Goal: Transaction & Acquisition: Book appointment/travel/reservation

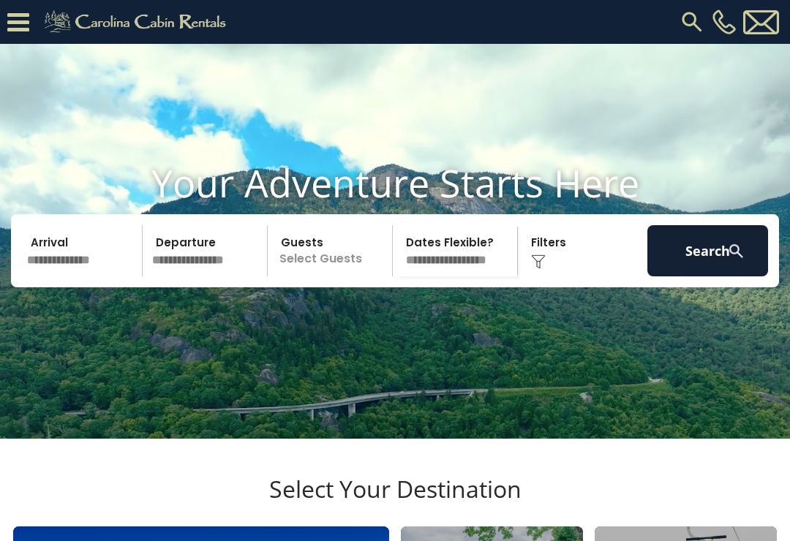
click at [64, 276] on input "text" at bounding box center [82, 250] width 121 height 51
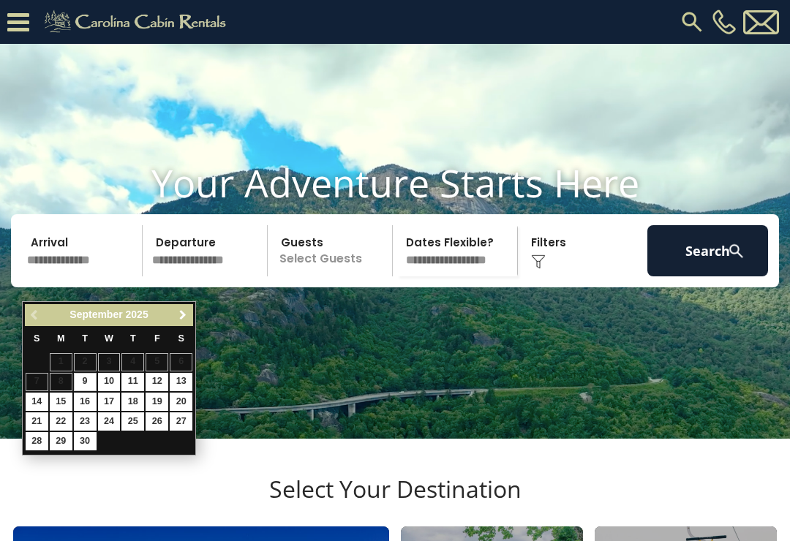
click at [183, 311] on span "Next" at bounding box center [183, 315] width 12 height 12
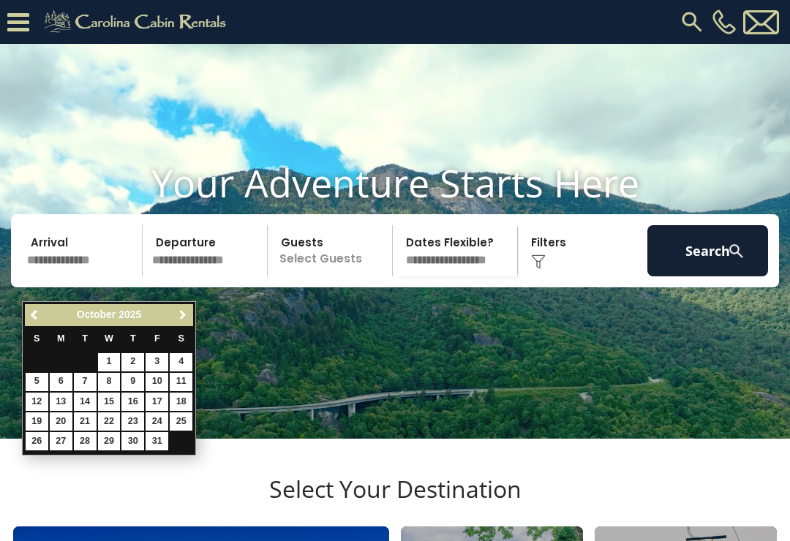
click at [184, 309] on link "Next" at bounding box center [182, 315] width 18 height 18
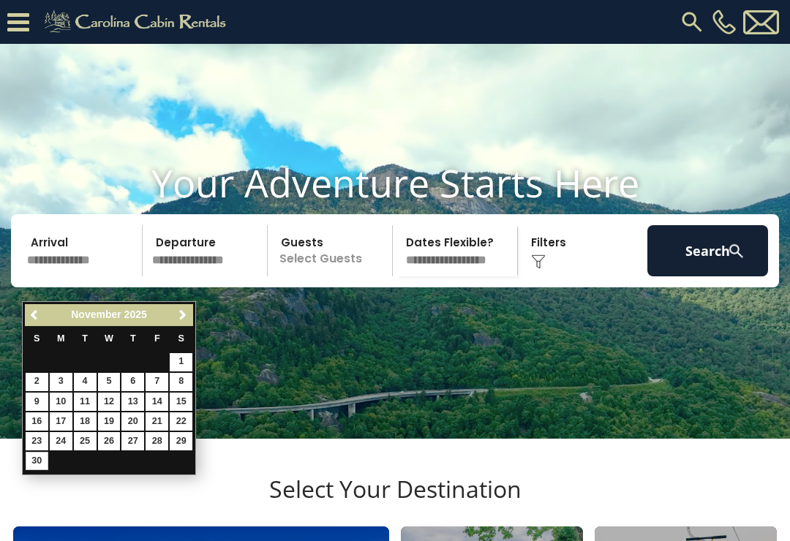
click at [38, 456] on link "30" at bounding box center [37, 461] width 23 height 18
type input "********"
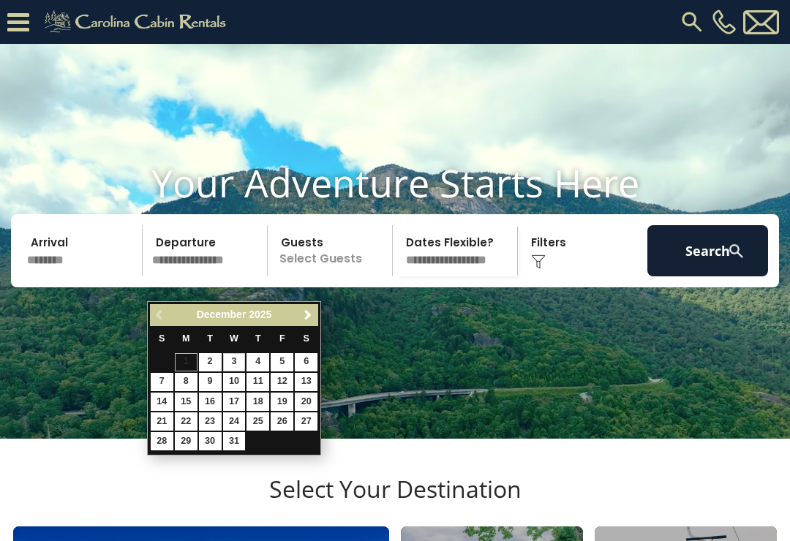
click at [236, 364] on link "3" at bounding box center [234, 362] width 23 height 18
type input "*******"
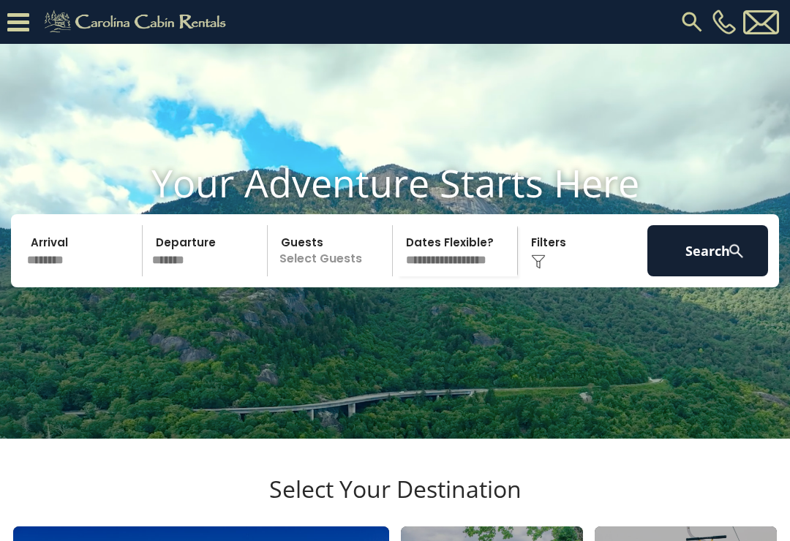
click at [330, 273] on p "Select Guests" at bounding box center [332, 250] width 120 height 51
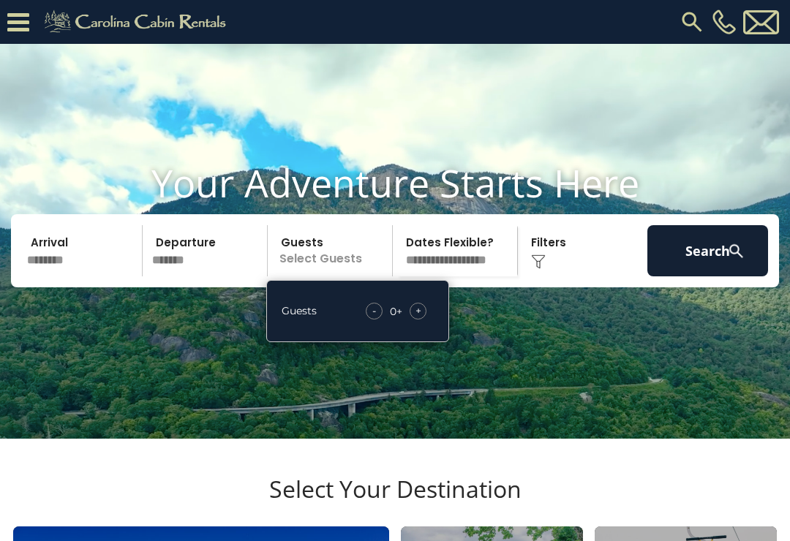
click at [426, 320] on div "+" at bounding box center [418, 311] width 17 height 17
click at [421, 320] on div "+" at bounding box center [418, 311] width 17 height 17
click at [419, 318] on span "+" at bounding box center [418, 311] width 6 height 15
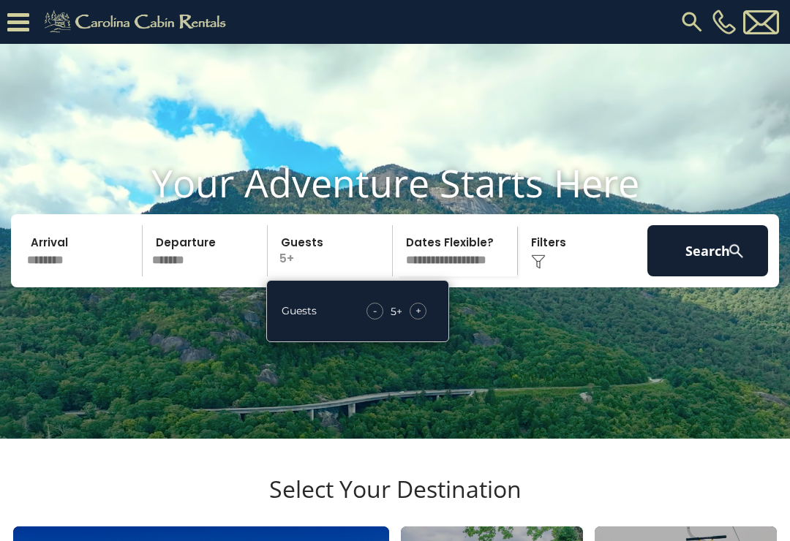
click at [484, 276] on select "**********" at bounding box center [457, 250] width 120 height 51
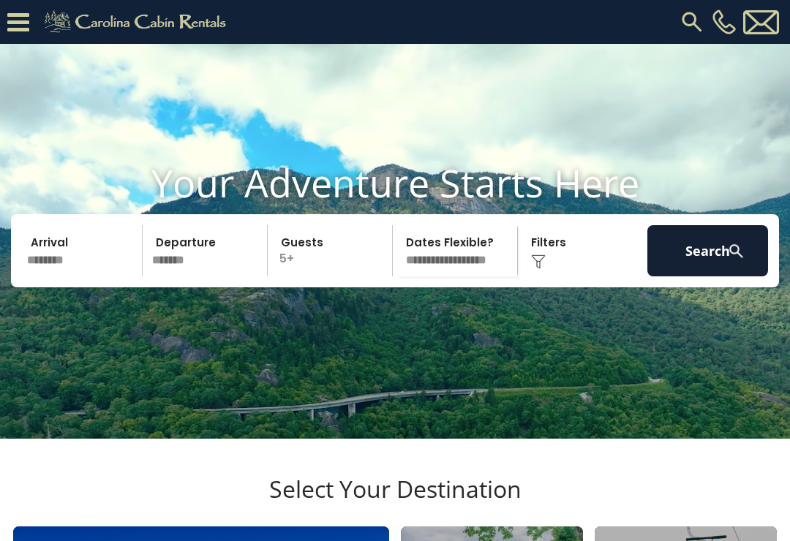
click at [714, 276] on button "Search" at bounding box center [707, 250] width 121 height 51
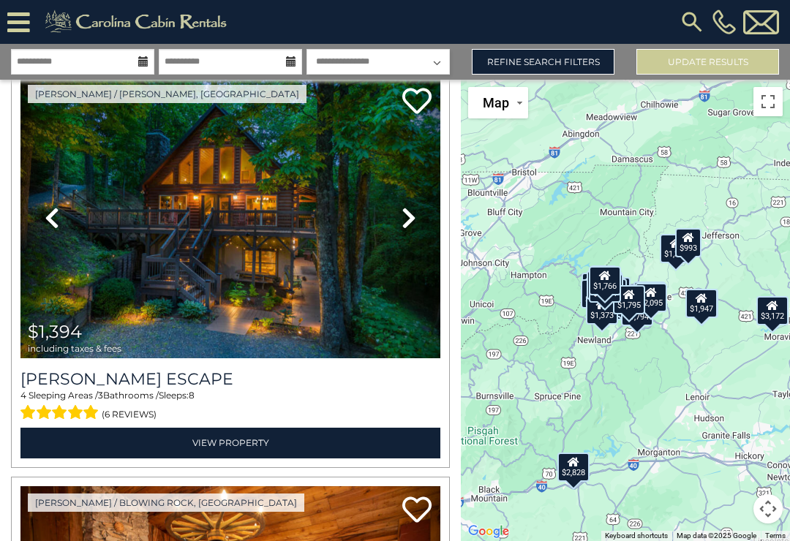
scroll to position [876, 0]
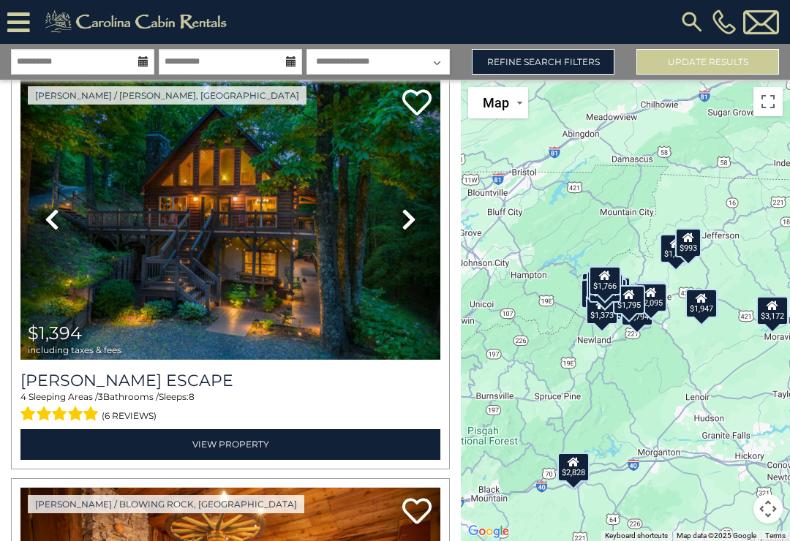
click at [410, 223] on icon at bounding box center [409, 219] width 15 height 23
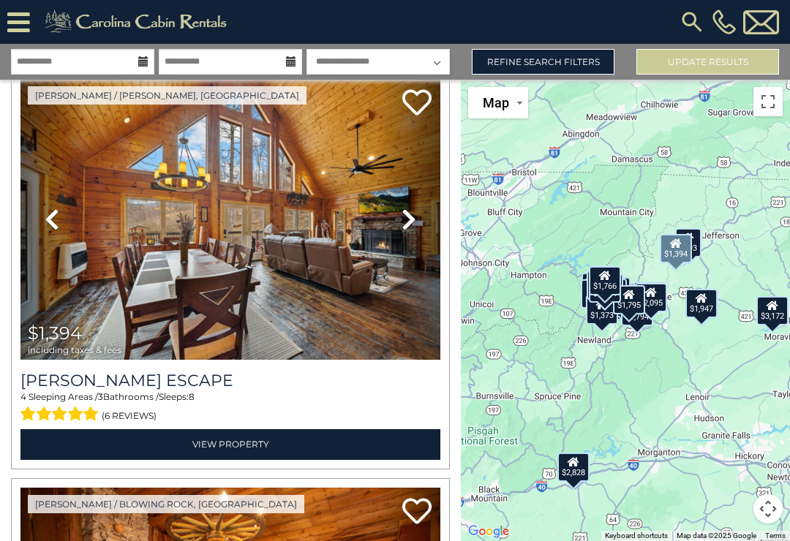
click at [415, 219] on icon at bounding box center [409, 219] width 15 height 23
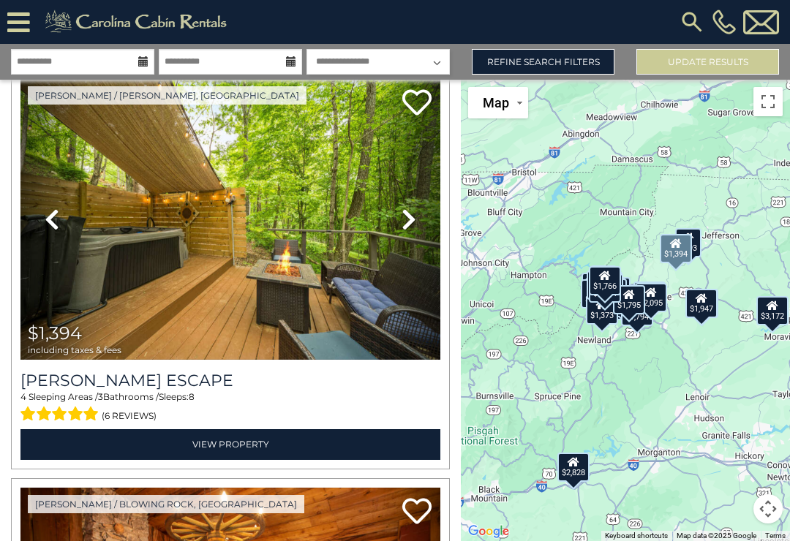
click at [413, 216] on icon at bounding box center [409, 219] width 15 height 23
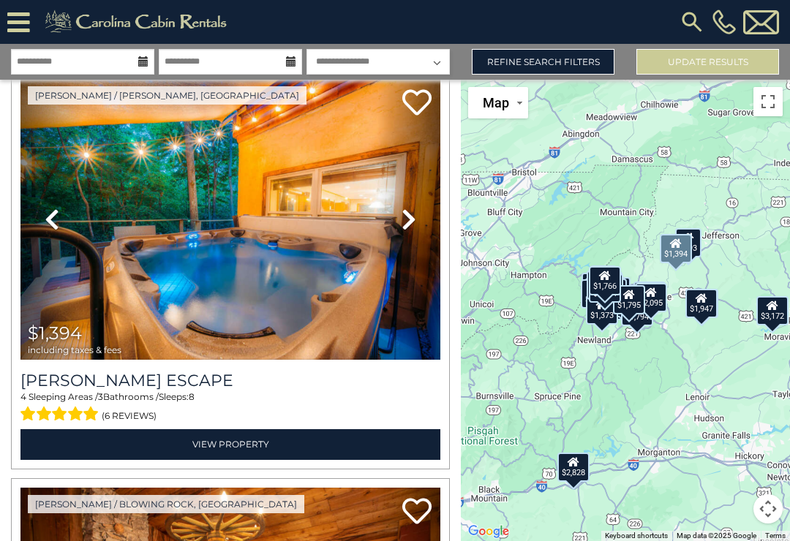
click at [408, 222] on icon at bounding box center [409, 219] width 15 height 23
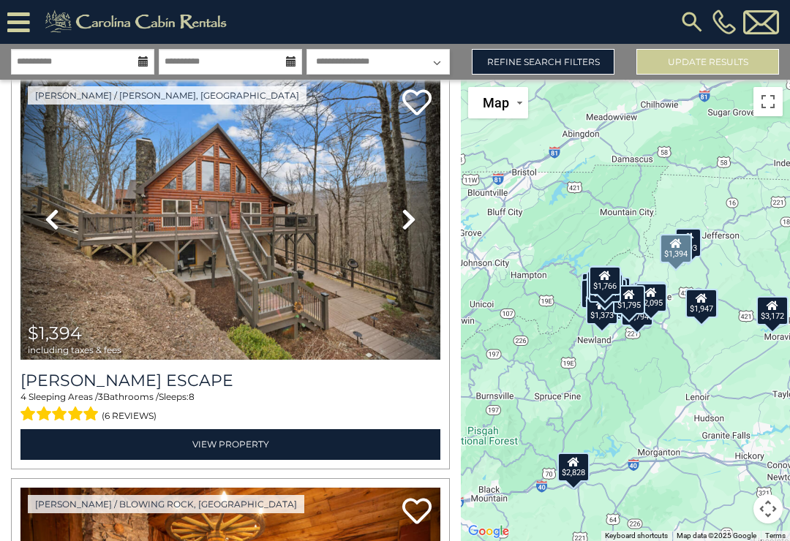
click at [409, 223] on icon at bounding box center [409, 219] width 15 height 23
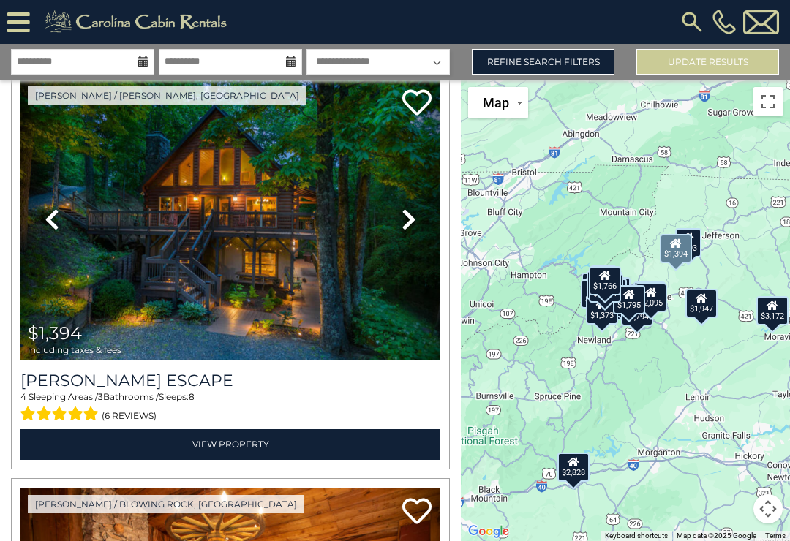
click at [412, 221] on icon at bounding box center [409, 219] width 15 height 23
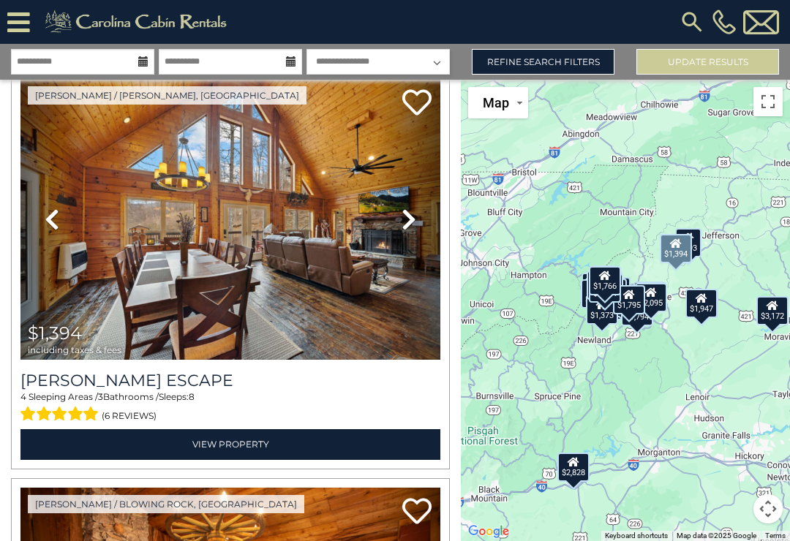
click at [289, 270] on img at bounding box center [230, 220] width 420 height 282
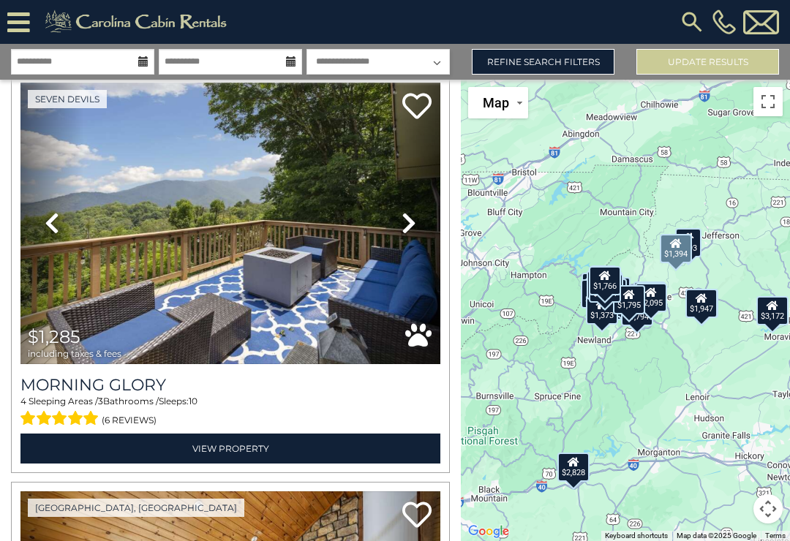
scroll to position [5775, 0]
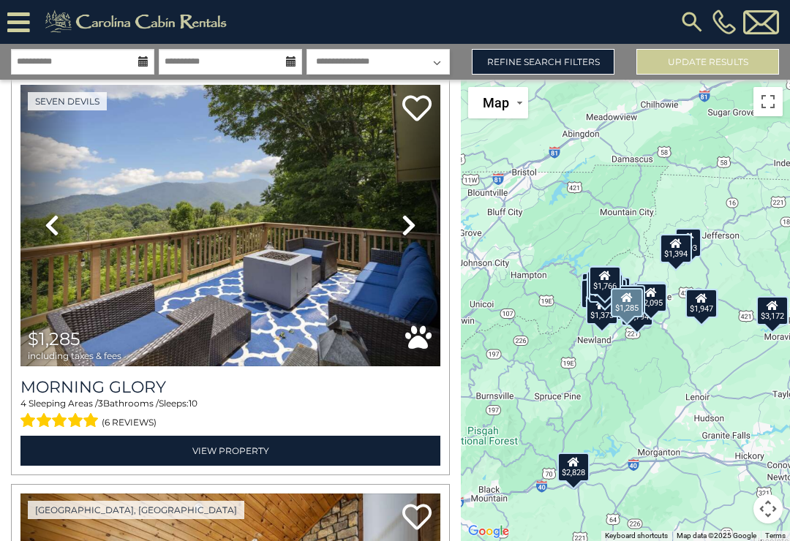
click at [409, 231] on icon at bounding box center [409, 225] width 15 height 23
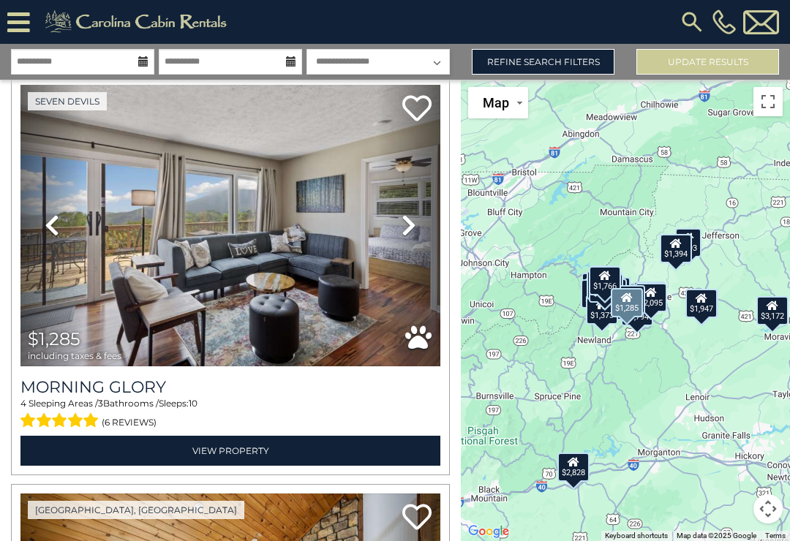
click at [409, 231] on icon at bounding box center [409, 225] width 15 height 23
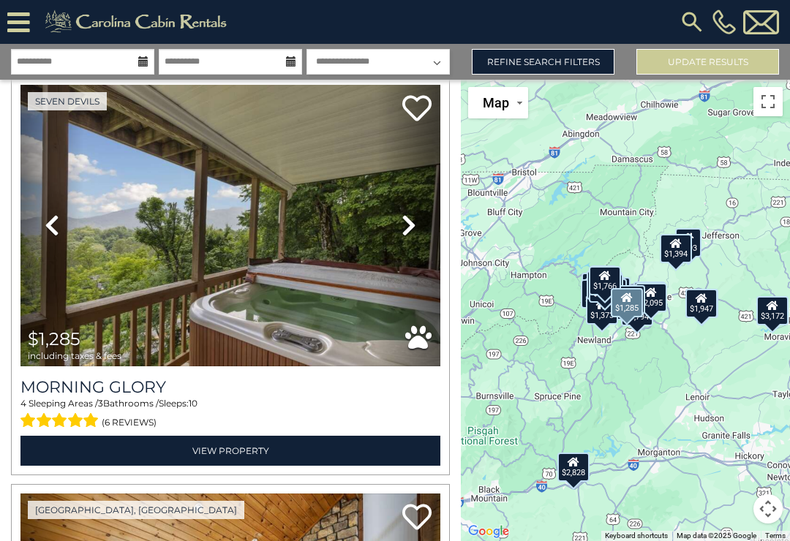
click at [412, 236] on icon at bounding box center [409, 225] width 15 height 23
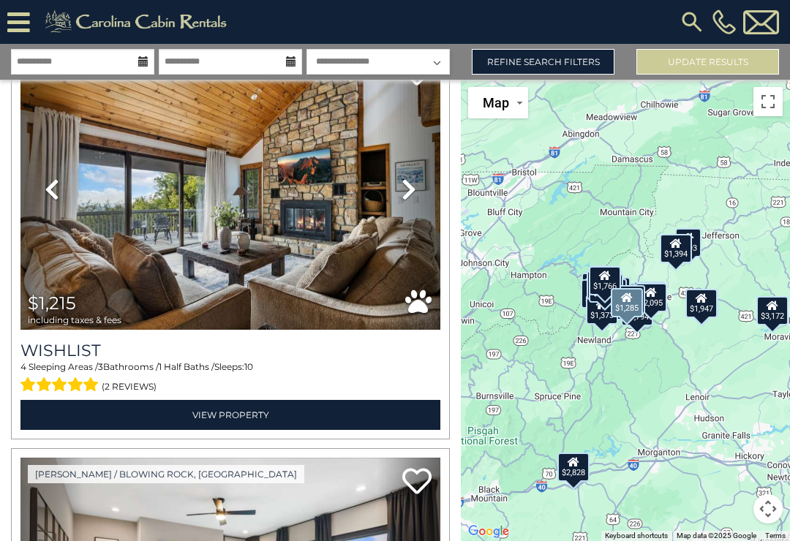
scroll to position [6218, 0]
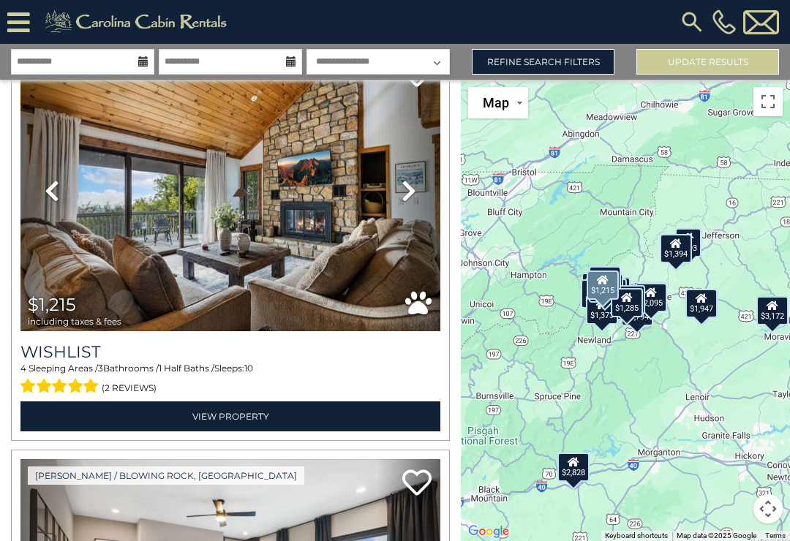
click at [409, 199] on icon at bounding box center [409, 190] width 15 height 23
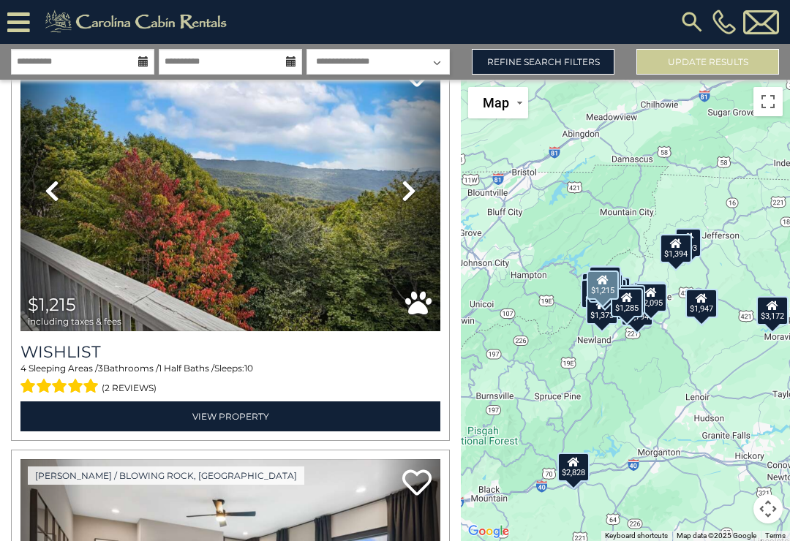
click at [411, 202] on icon at bounding box center [409, 190] width 15 height 23
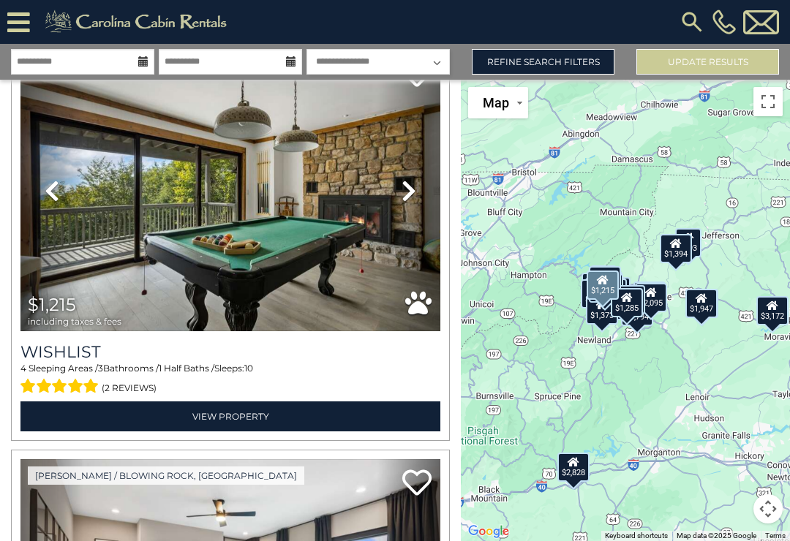
click at [418, 202] on link "Next" at bounding box center [408, 191] width 63 height 282
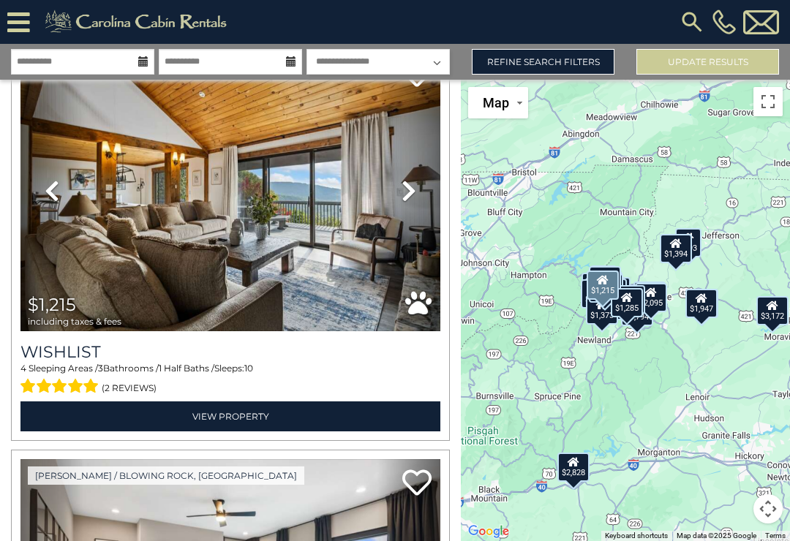
click at [412, 206] on link "Next" at bounding box center [408, 191] width 63 height 282
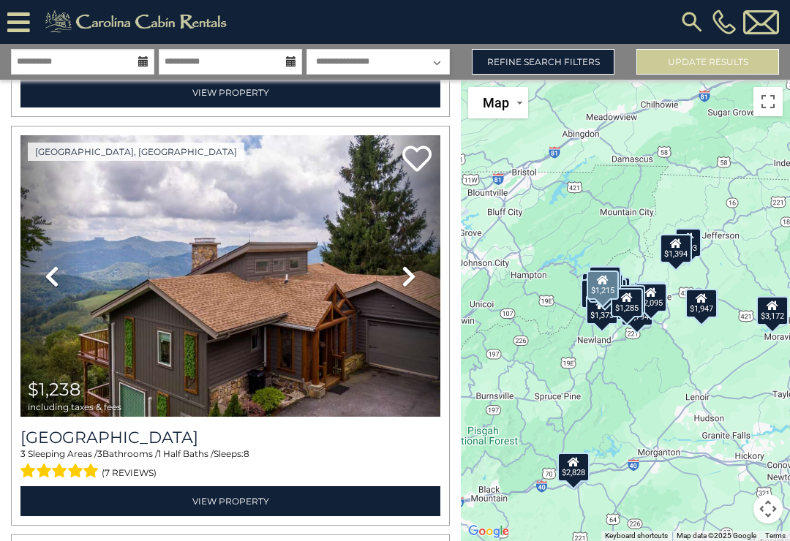
scroll to position [7362, 0]
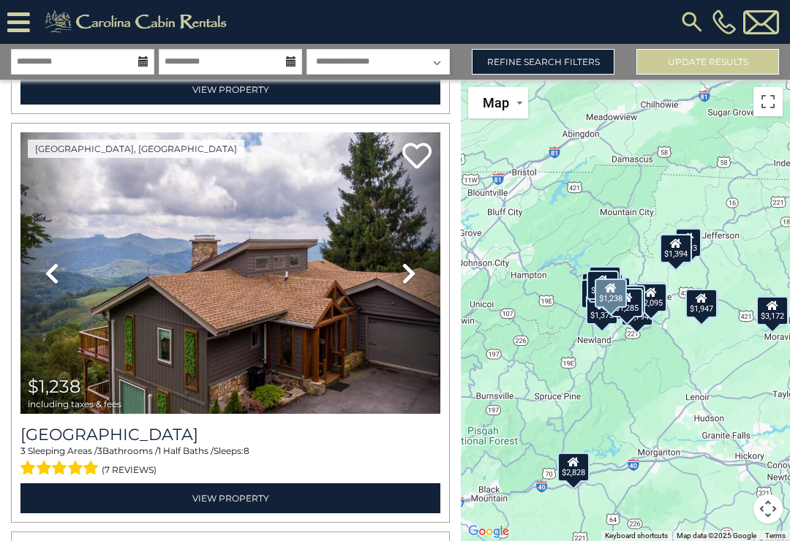
click at [417, 275] on link "Next" at bounding box center [408, 273] width 63 height 282
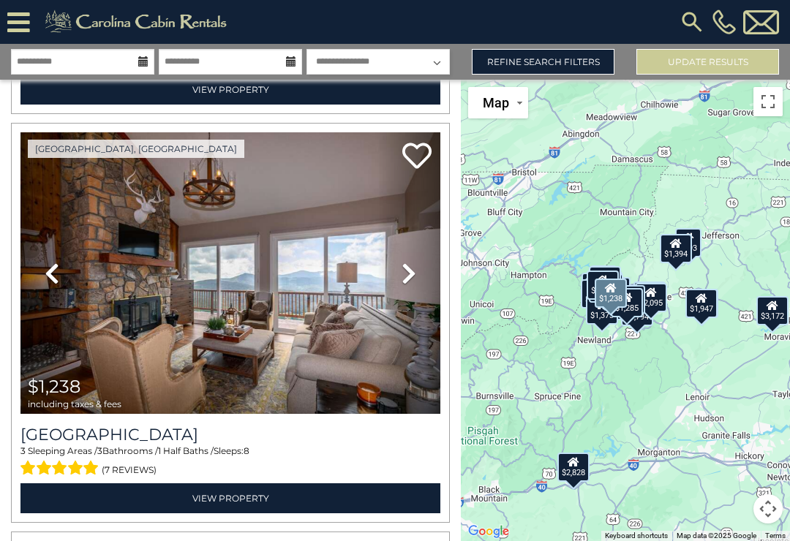
click at [410, 276] on icon at bounding box center [409, 273] width 15 height 23
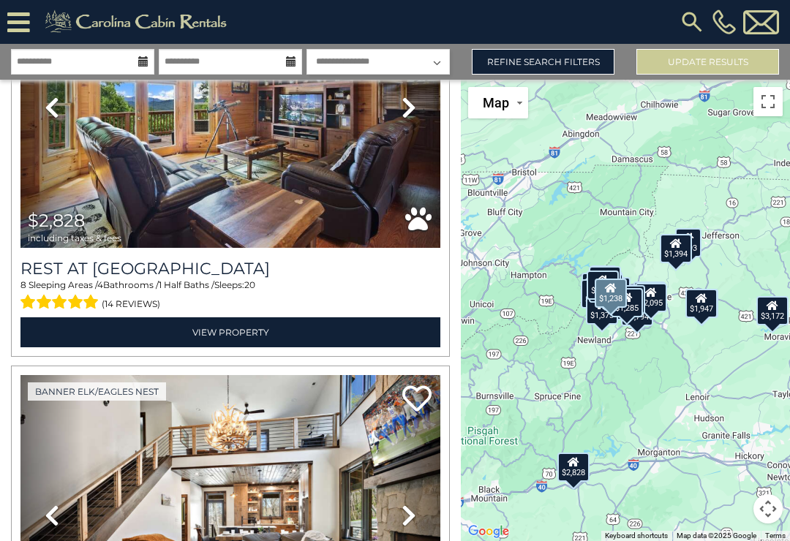
scroll to position [2213, 0]
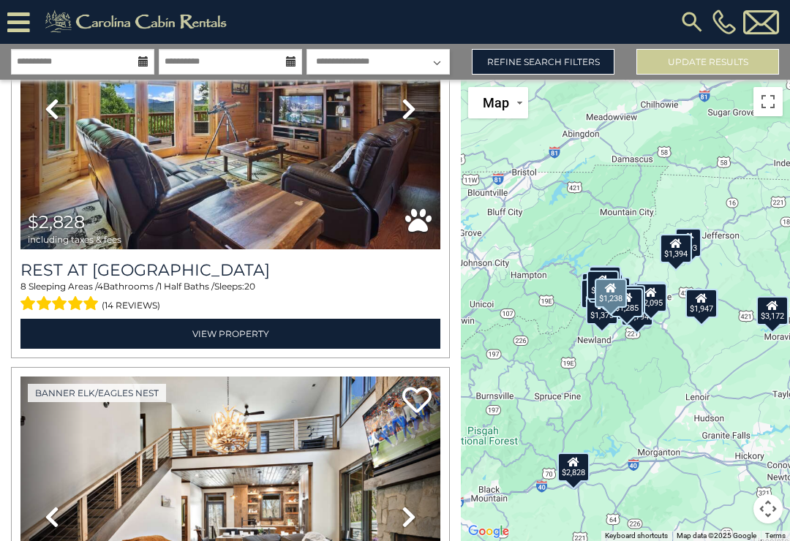
click at [576, 61] on link "Refine Search Filters" at bounding box center [543, 62] width 143 height 26
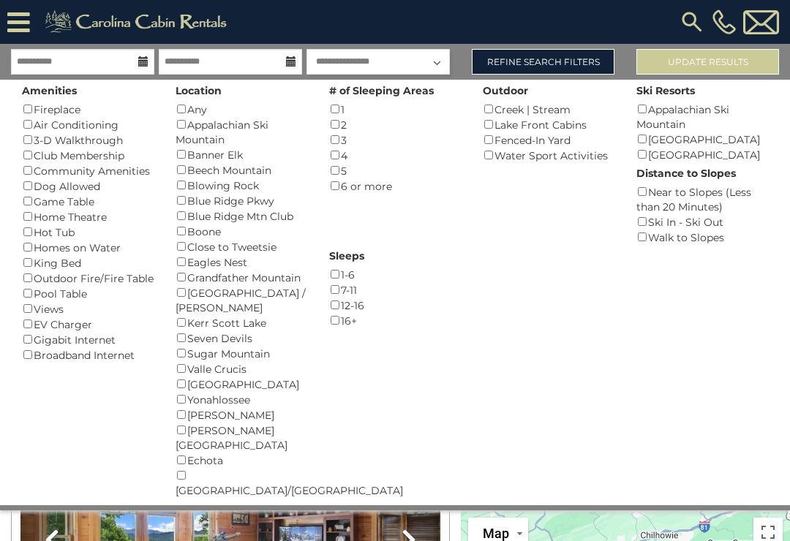
click at [688, 21] on img at bounding box center [692, 22] width 26 height 26
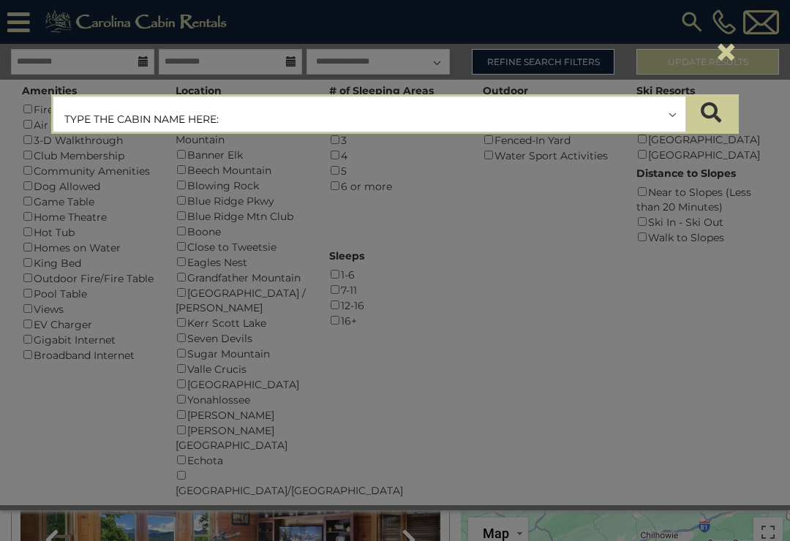
click at [489, 113] on input "text" at bounding box center [369, 115] width 632 height 37
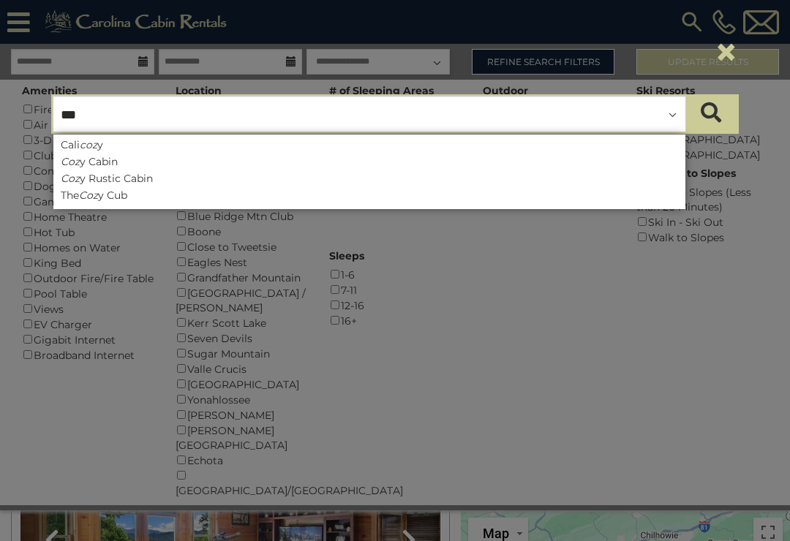
type input "****"
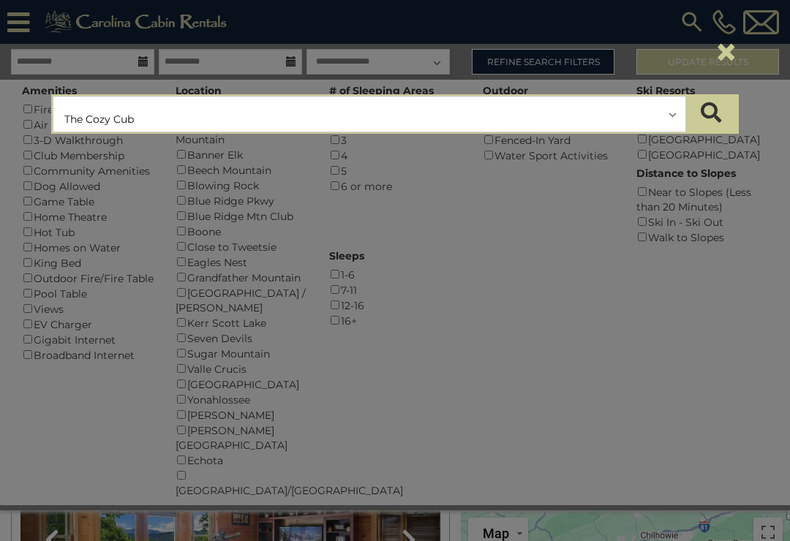
click at [719, 115] on icon "submit" at bounding box center [711, 112] width 20 height 20
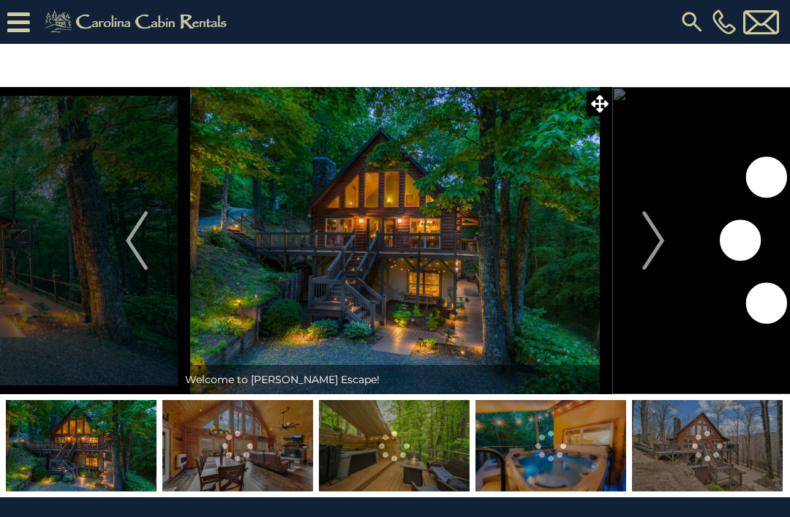
click at [657, 248] on img "Next" at bounding box center [653, 240] width 22 height 59
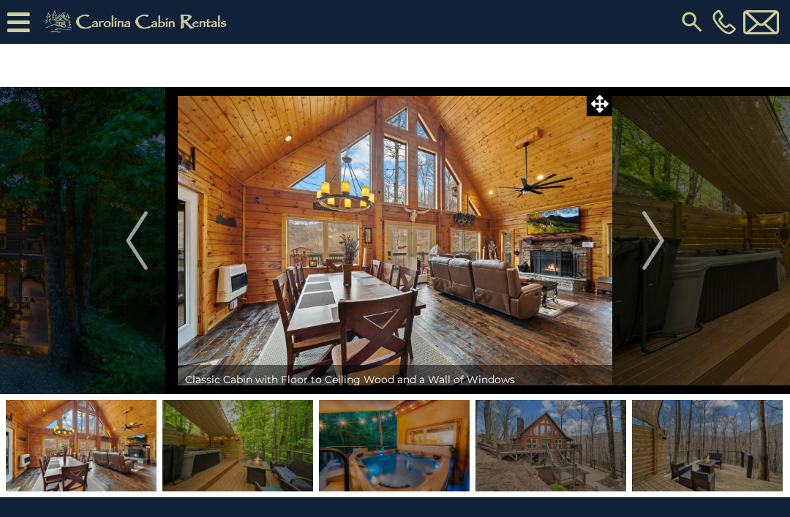
click at [669, 245] on button "Next" at bounding box center [653, 240] width 82 height 307
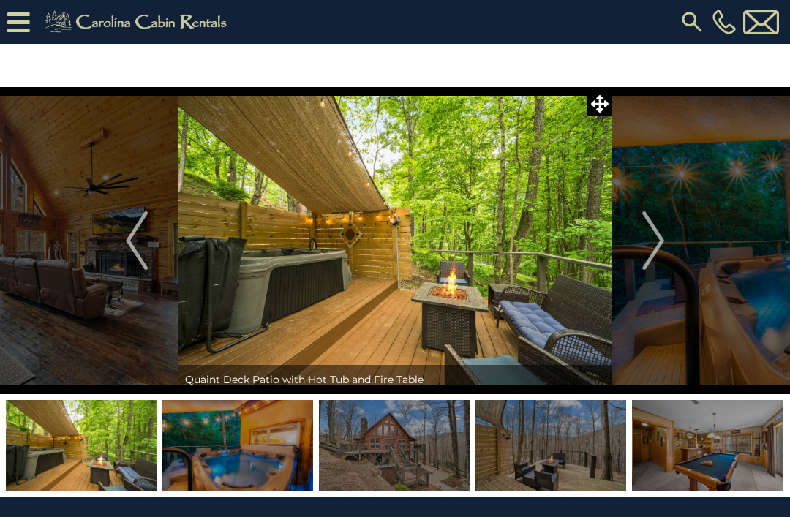
click at [664, 244] on img "Next" at bounding box center [653, 240] width 22 height 59
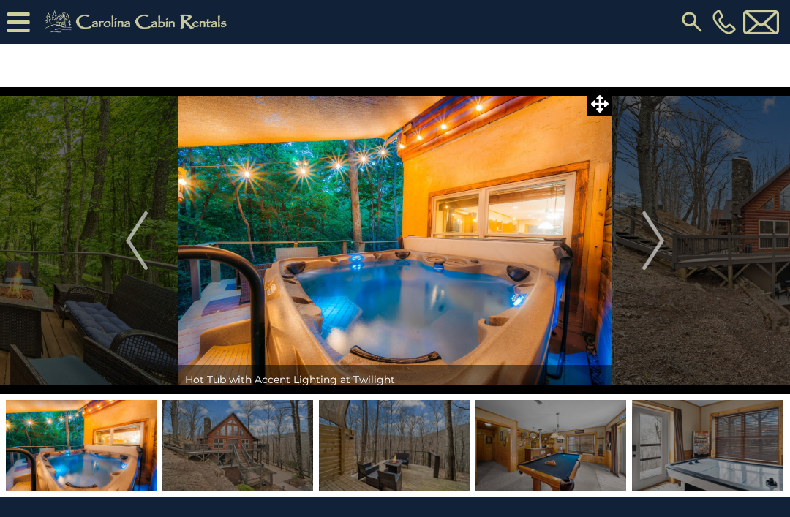
click at [668, 244] on button "Next" at bounding box center [653, 240] width 82 height 307
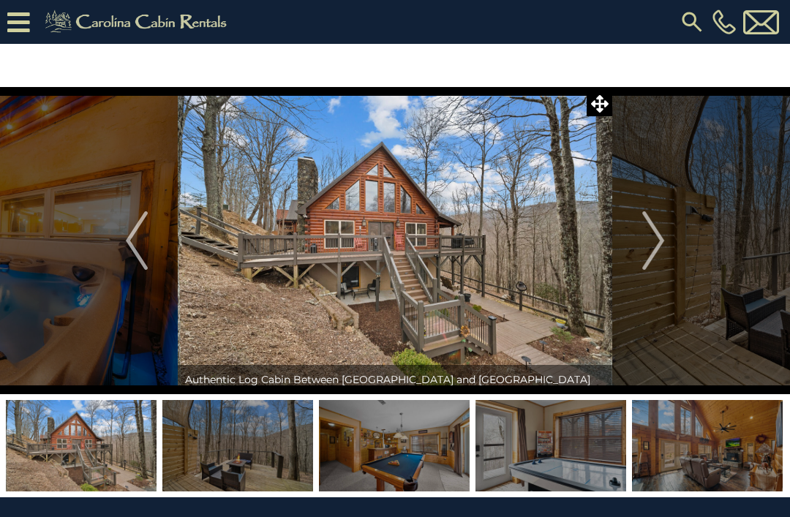
click at [664, 244] on img "Next" at bounding box center [653, 240] width 22 height 59
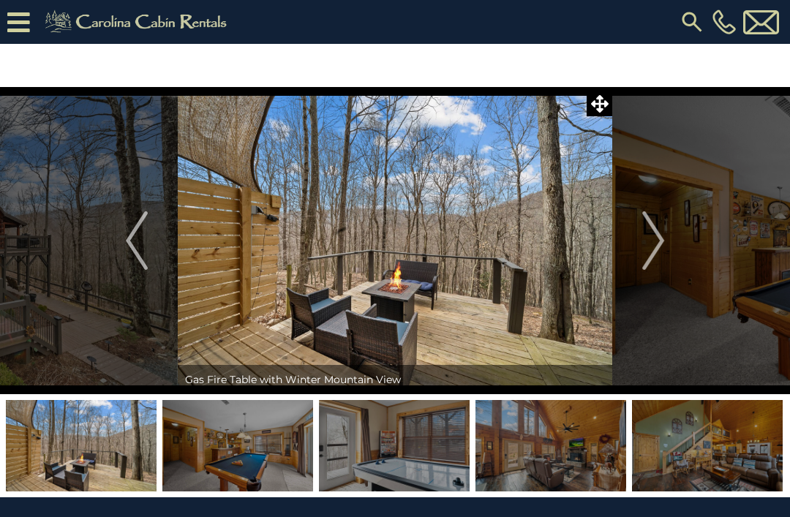
click at [663, 252] on img "Next" at bounding box center [653, 240] width 22 height 59
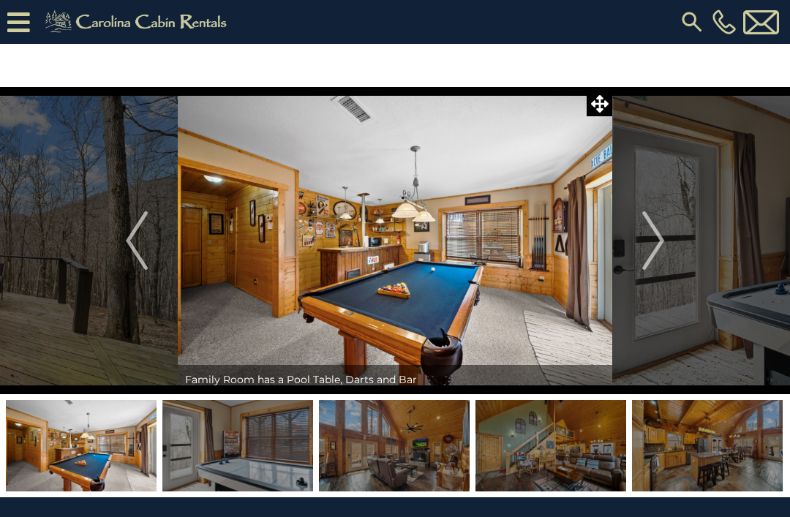
click at [661, 250] on img "Next" at bounding box center [653, 240] width 22 height 59
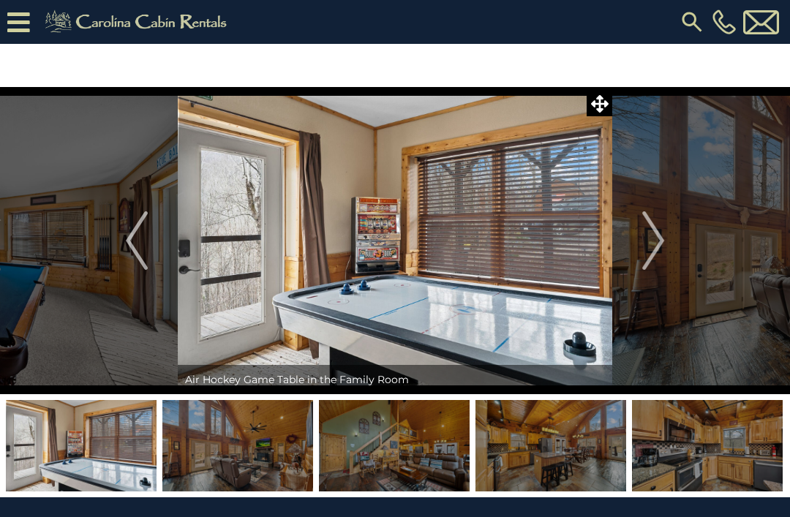
click at [663, 250] on img "Next" at bounding box center [653, 240] width 22 height 59
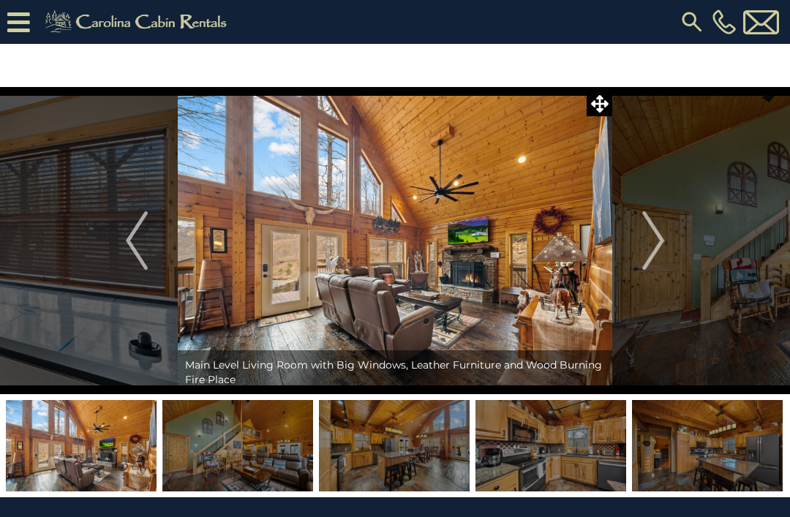
click at [659, 249] on img "Next" at bounding box center [653, 240] width 22 height 59
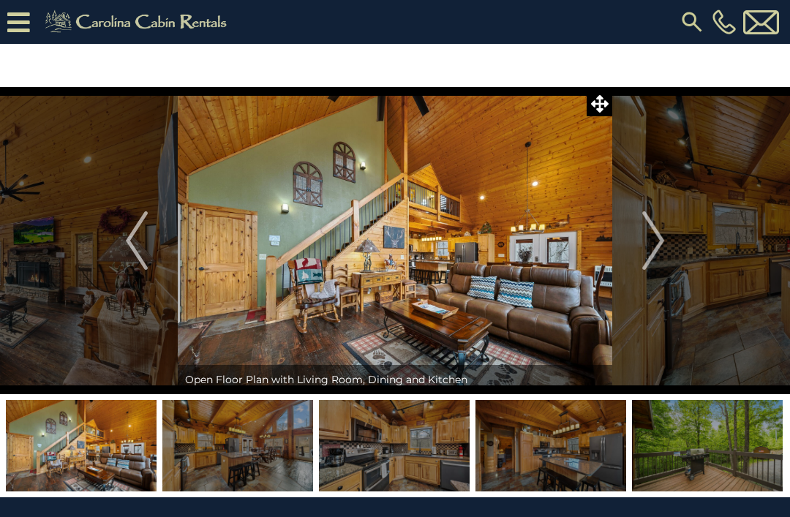
click at [657, 253] on img "Next" at bounding box center [653, 240] width 22 height 59
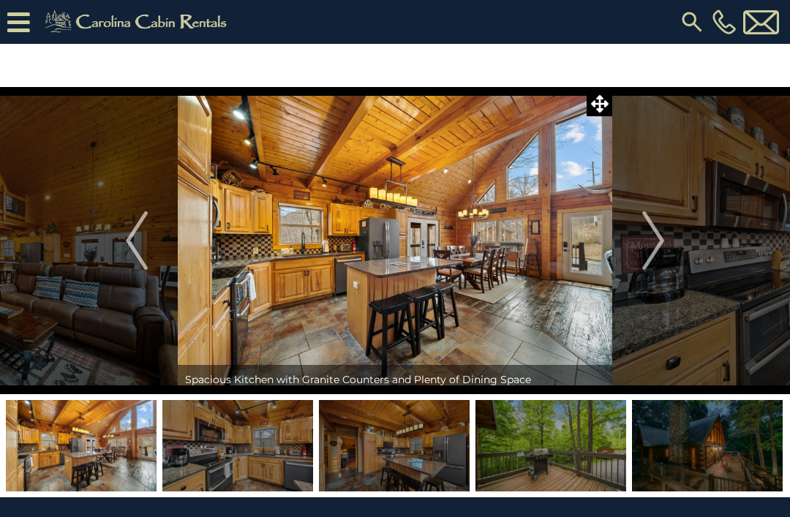
click at [655, 257] on img "Next" at bounding box center [653, 240] width 22 height 59
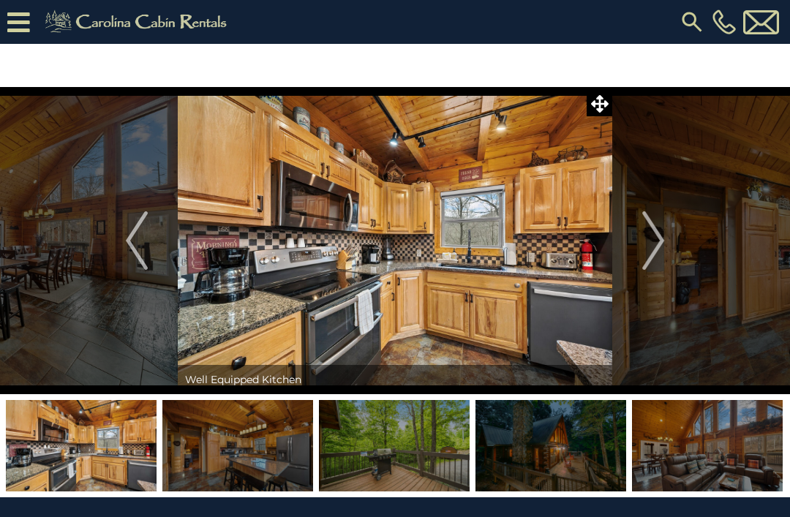
click at [654, 260] on img "Next" at bounding box center [653, 240] width 22 height 59
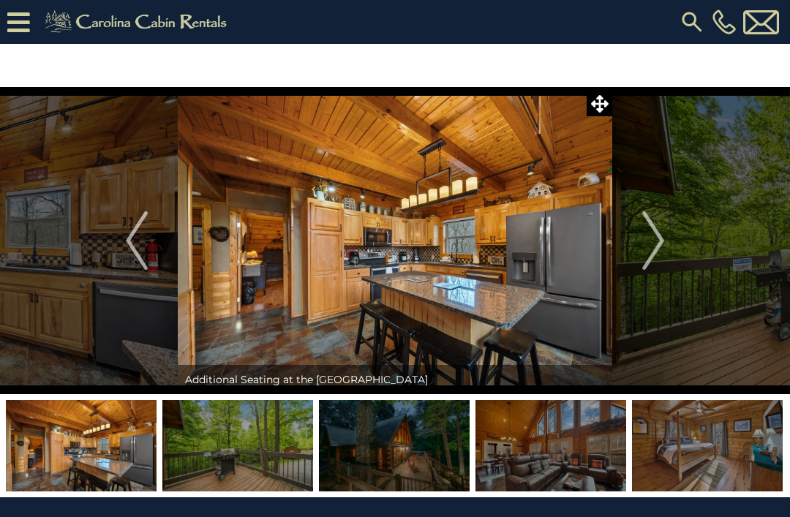
click at [661, 256] on img "Next" at bounding box center [653, 240] width 22 height 59
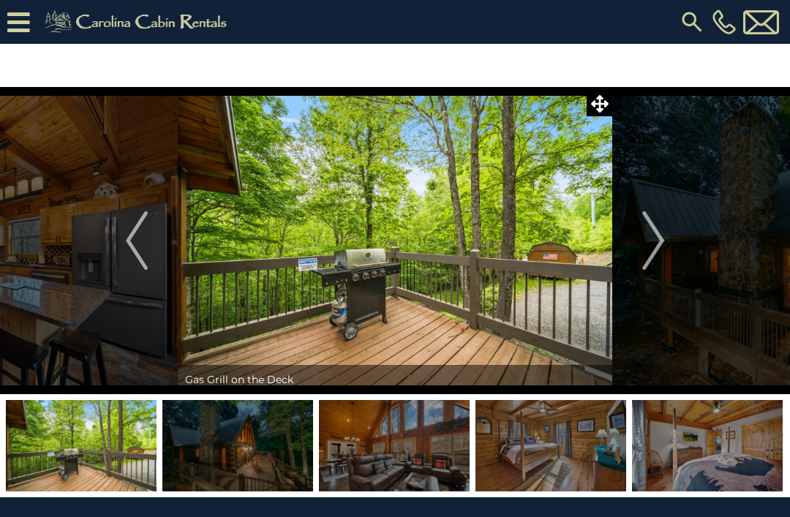
click at [661, 250] on img "Next" at bounding box center [653, 240] width 22 height 59
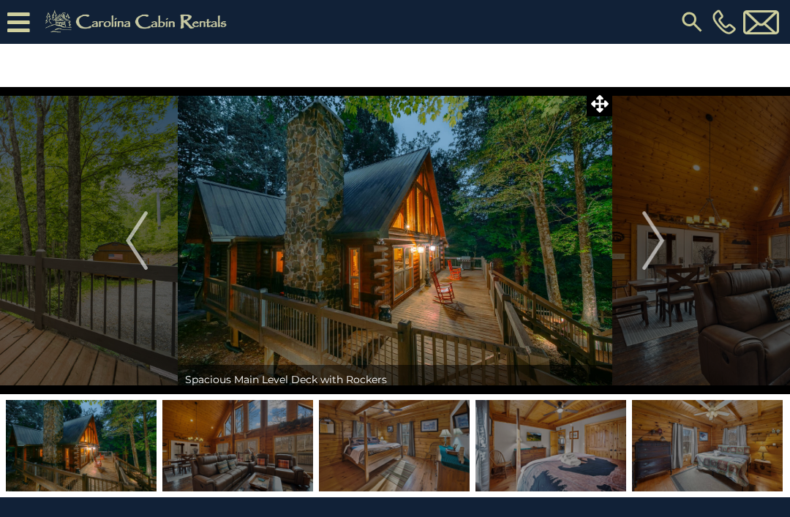
click at [661, 251] on img "Next" at bounding box center [653, 240] width 22 height 59
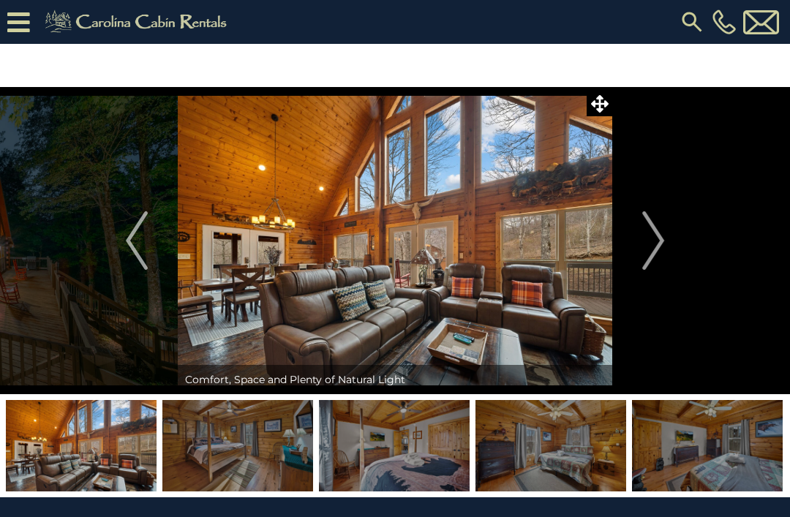
click at [663, 247] on img "Next" at bounding box center [653, 240] width 22 height 59
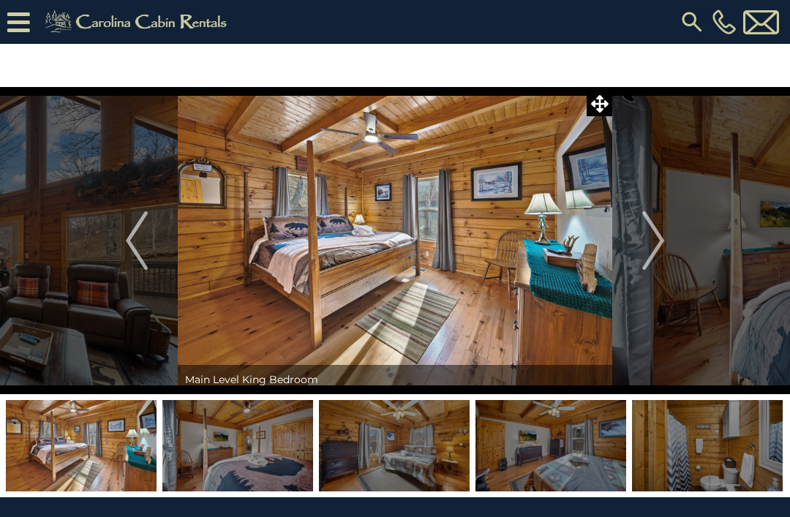
click at [658, 253] on img "Next" at bounding box center [653, 240] width 22 height 59
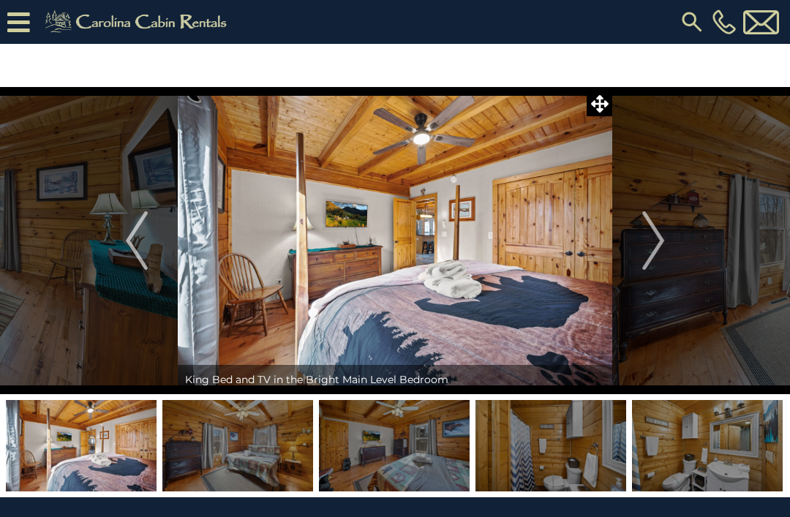
click at [661, 252] on img "Next" at bounding box center [653, 240] width 22 height 59
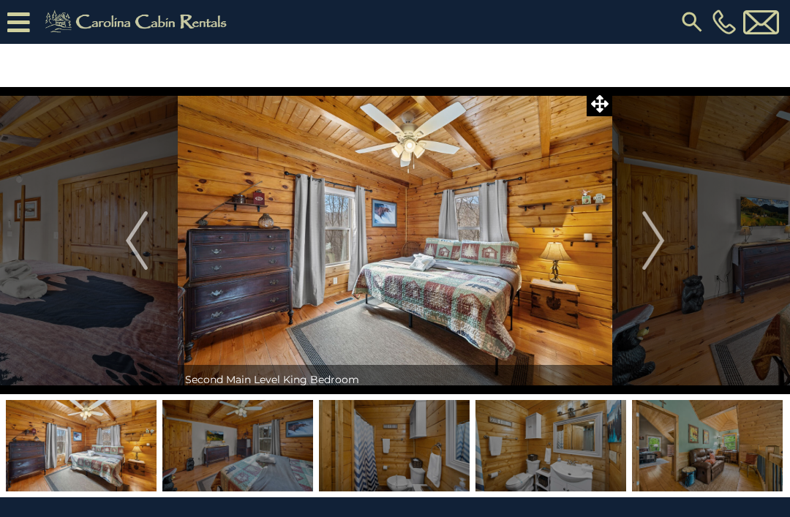
click at [661, 252] on img "Next" at bounding box center [653, 240] width 22 height 59
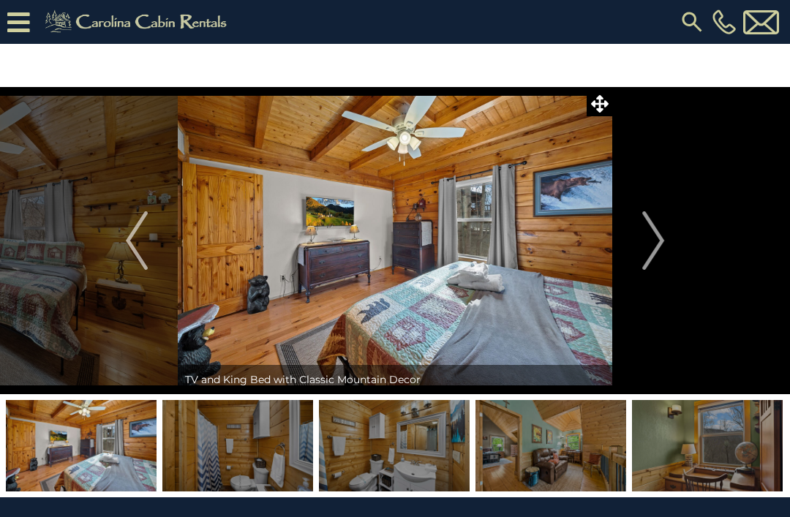
click at [656, 257] on img "Next" at bounding box center [653, 240] width 22 height 59
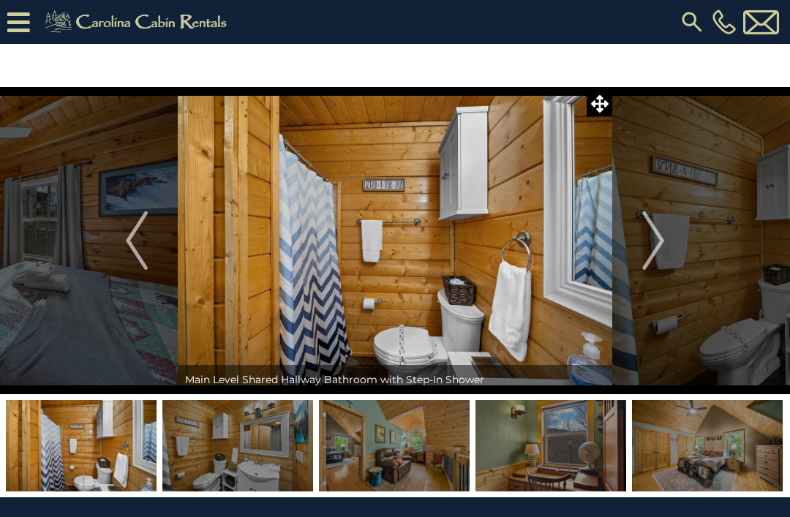
click at [658, 257] on img "Next" at bounding box center [653, 240] width 22 height 59
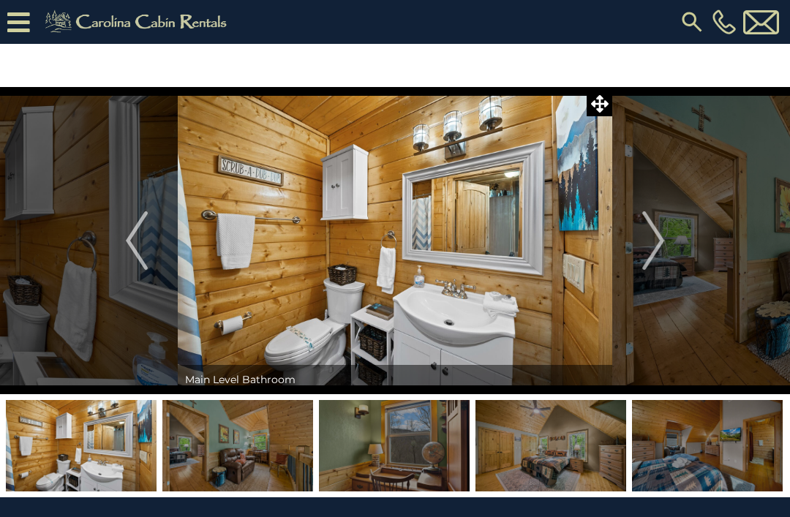
click at [659, 257] on img "Next" at bounding box center [653, 240] width 22 height 59
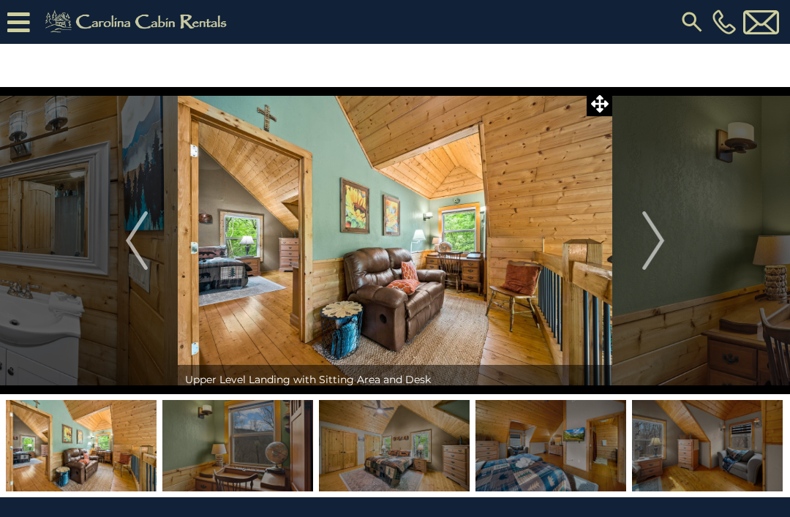
click at [657, 257] on img "Next" at bounding box center [653, 240] width 22 height 59
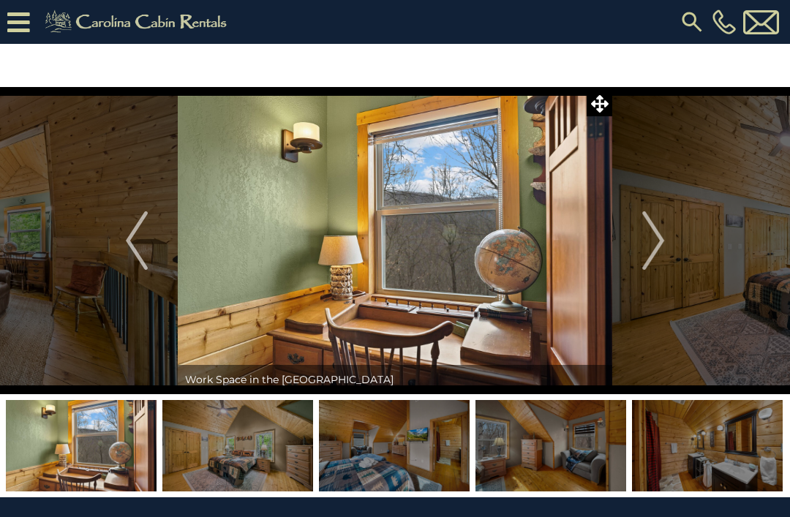
click at [658, 252] on img "Next" at bounding box center [653, 240] width 22 height 59
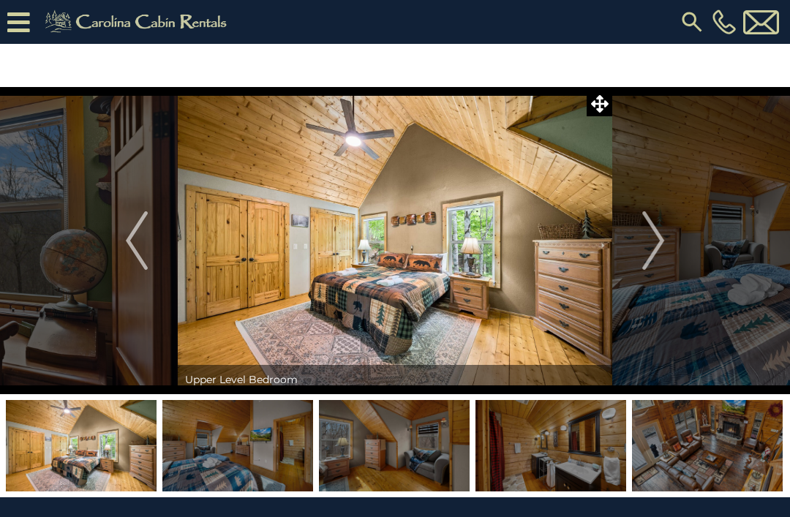
click at [659, 252] on img "Next" at bounding box center [653, 240] width 22 height 59
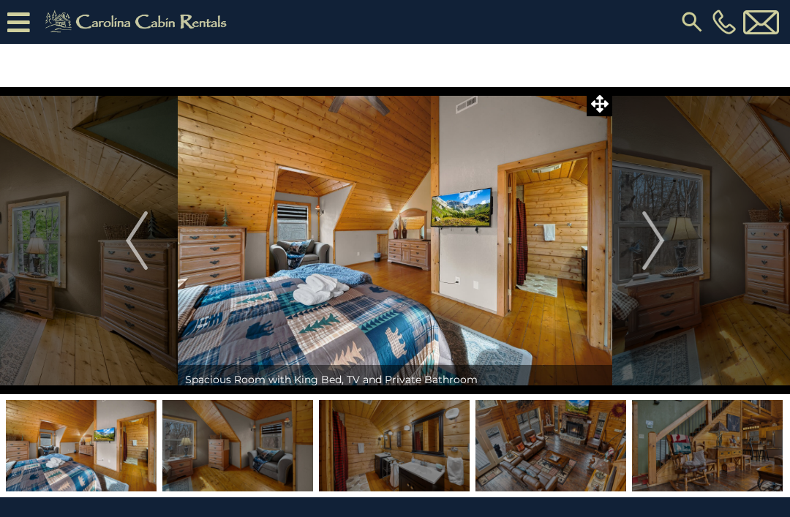
click at [660, 255] on img "Next" at bounding box center [653, 240] width 22 height 59
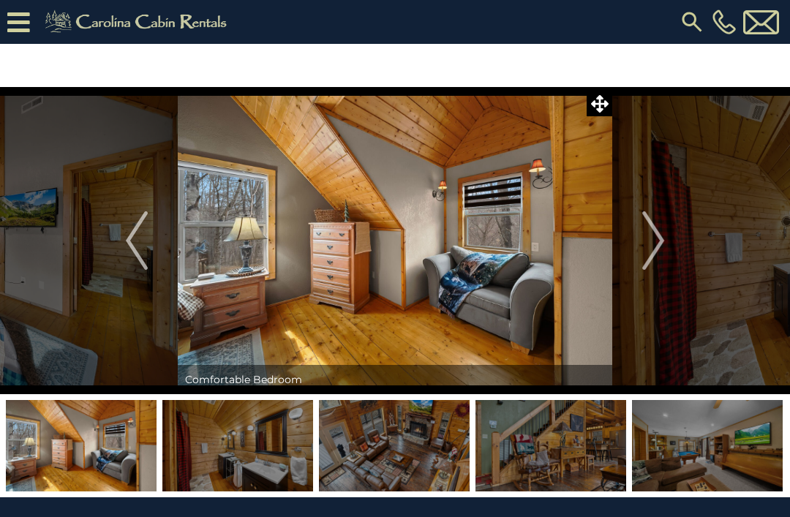
click at [660, 254] on img "Next" at bounding box center [653, 240] width 22 height 59
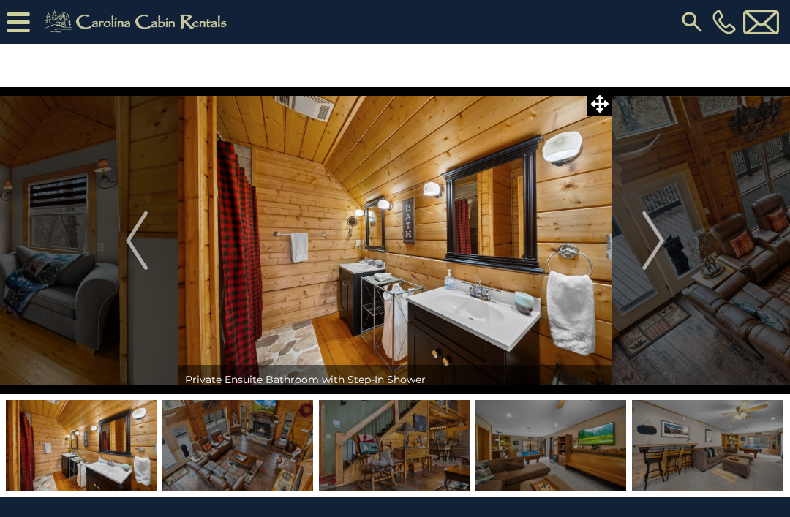
click at [659, 249] on img "Next" at bounding box center [653, 240] width 22 height 59
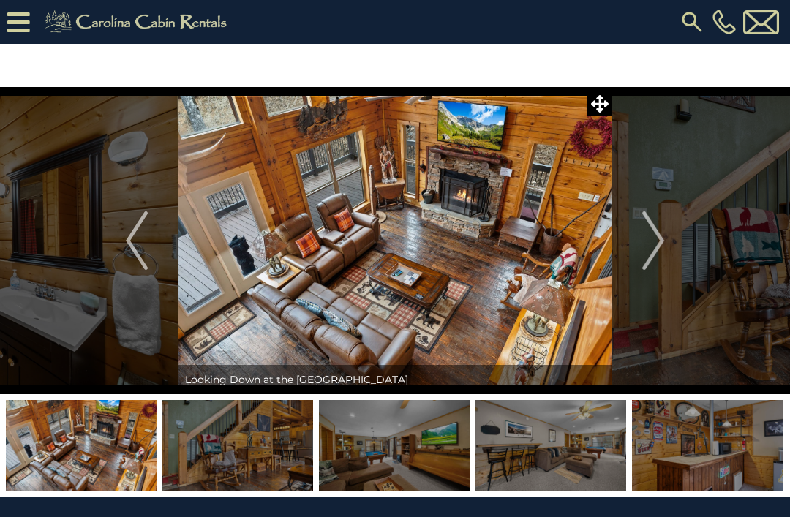
click at [657, 255] on img "Next" at bounding box center [653, 240] width 22 height 59
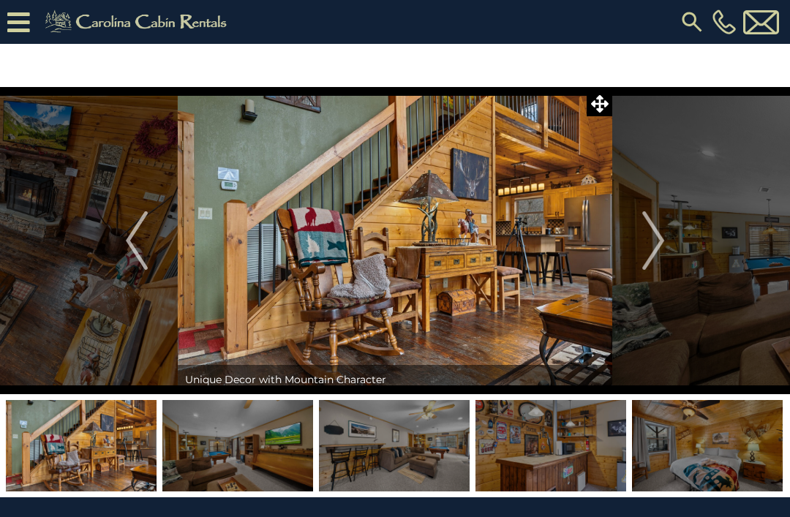
click at [659, 251] on img "Next" at bounding box center [653, 240] width 22 height 59
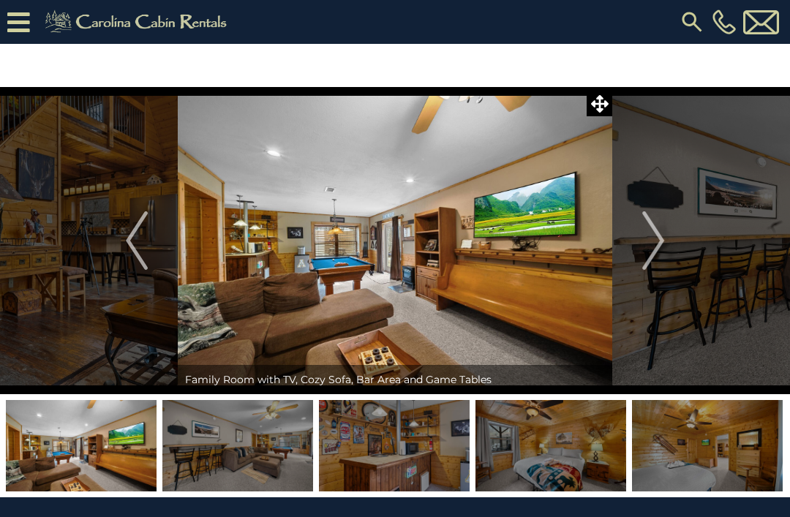
click at [657, 255] on img "Next" at bounding box center [653, 240] width 22 height 59
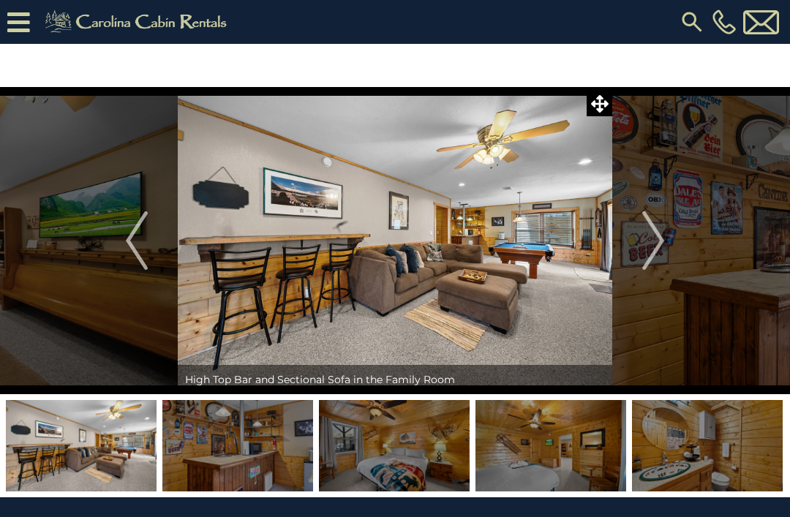
click at [658, 254] on img "Next" at bounding box center [653, 240] width 22 height 59
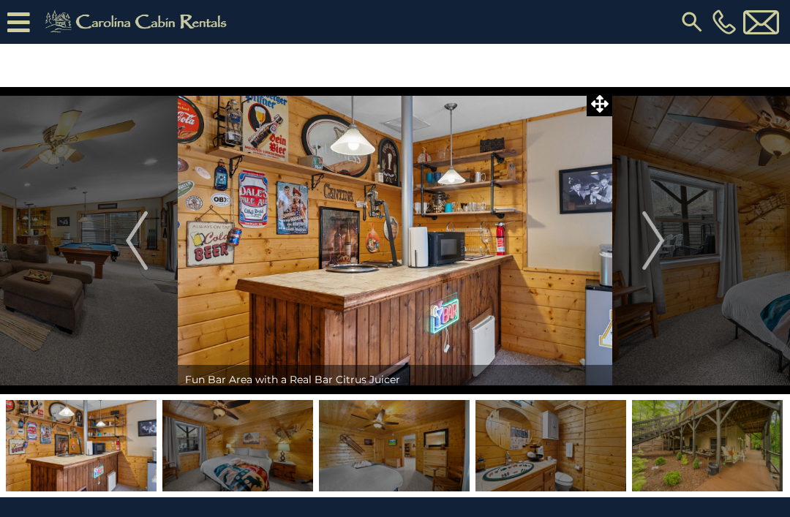
click at [657, 249] on img "Next" at bounding box center [653, 240] width 22 height 59
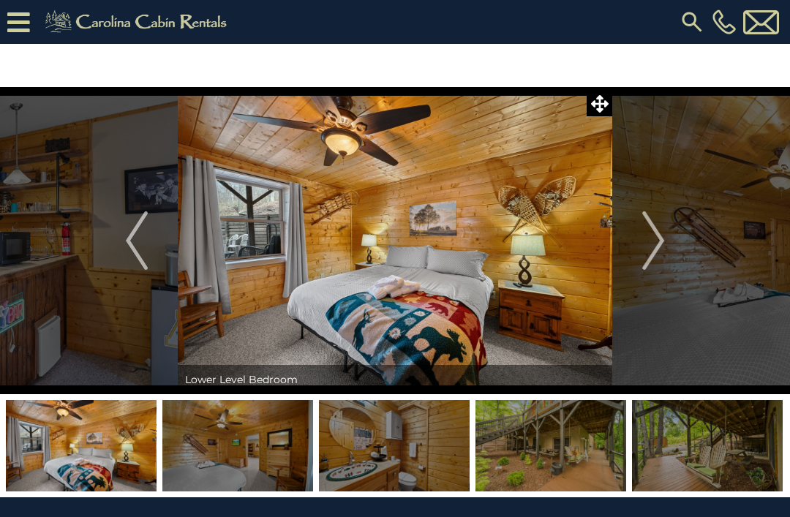
click at [640, 238] on button "Next" at bounding box center [653, 240] width 82 height 307
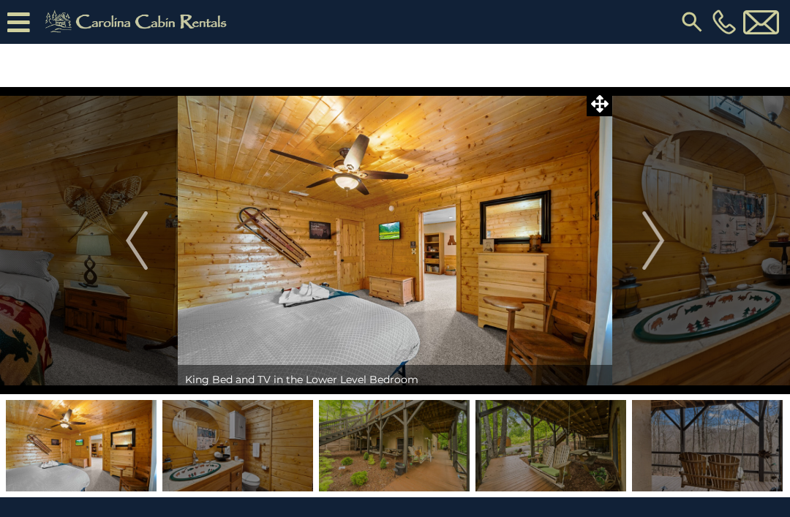
click at [660, 247] on img "Next" at bounding box center [653, 240] width 22 height 59
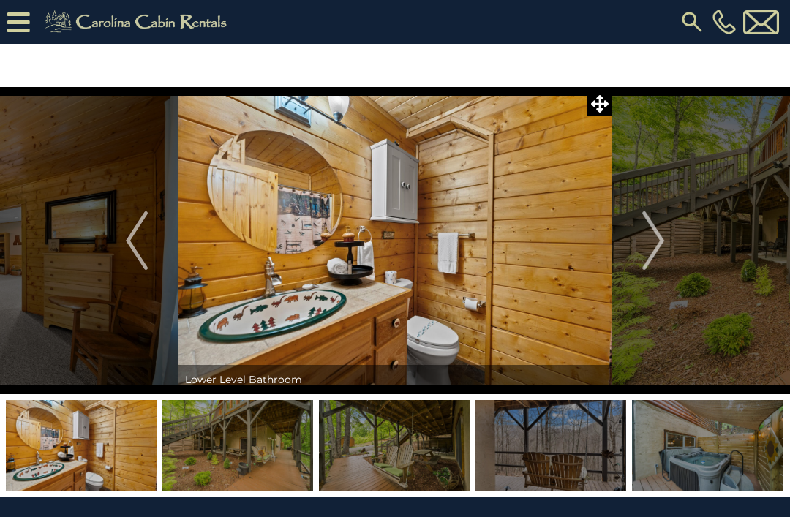
click at [661, 247] on img "Next" at bounding box center [653, 240] width 22 height 59
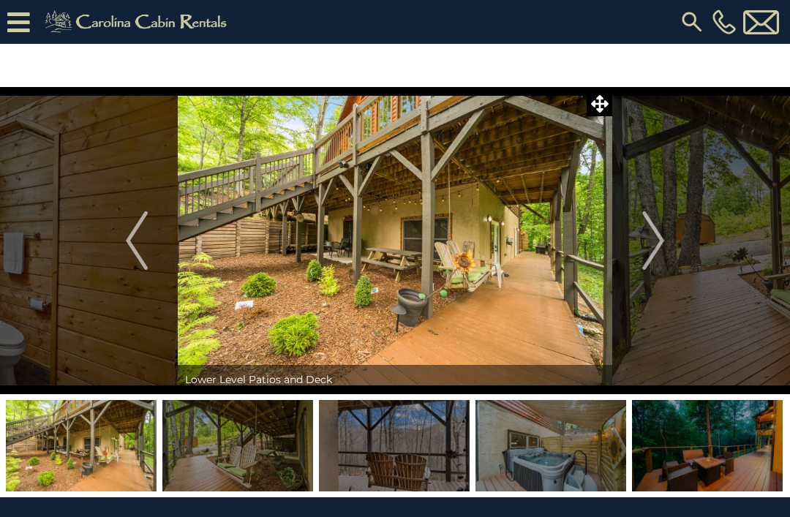
click at [655, 246] on img "Next" at bounding box center [653, 240] width 22 height 59
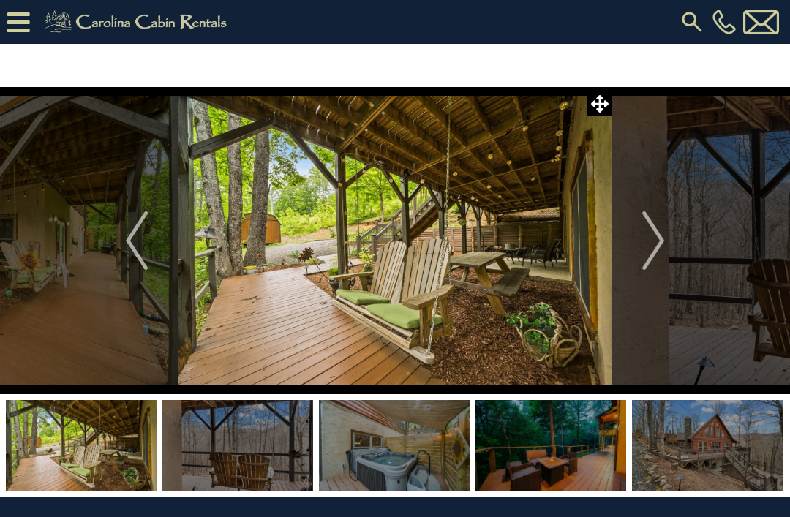
click at [657, 248] on img "Next" at bounding box center [653, 240] width 22 height 59
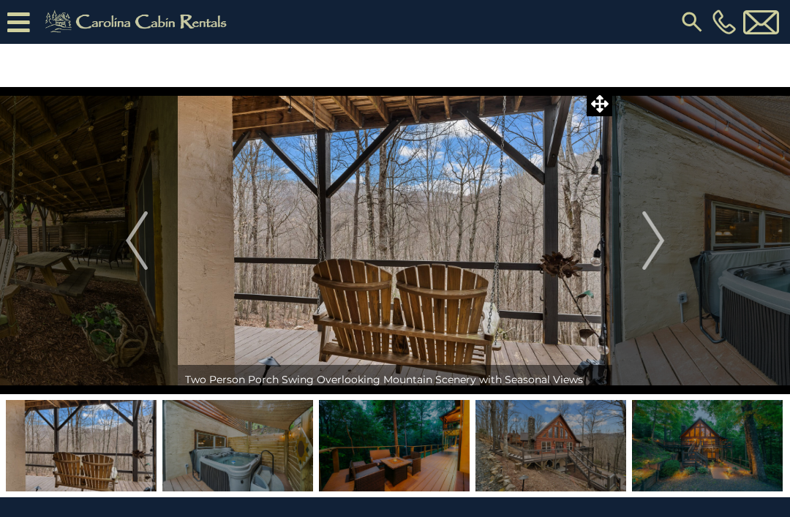
click at [662, 244] on img "Next" at bounding box center [653, 240] width 22 height 59
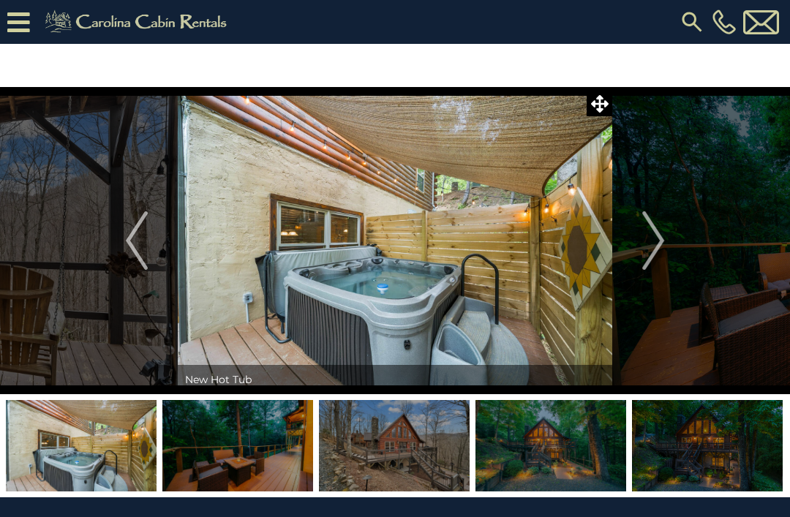
click at [655, 247] on img "Next" at bounding box center [653, 240] width 22 height 59
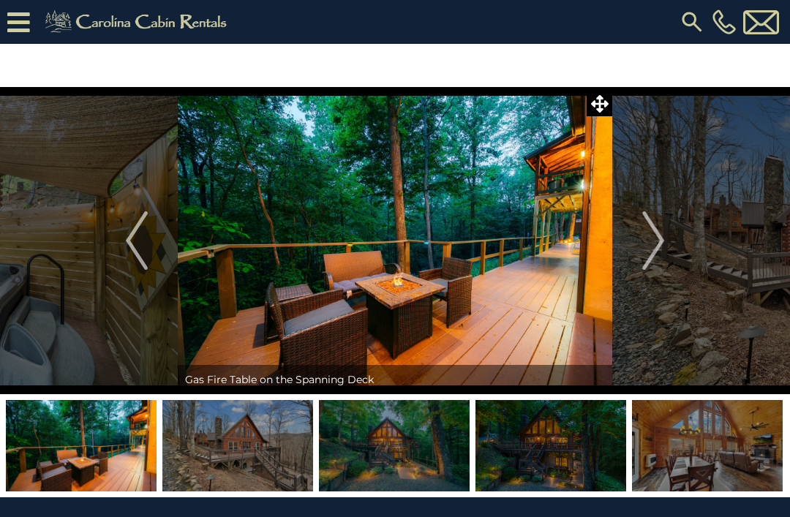
click at [657, 244] on img "Next" at bounding box center [653, 240] width 22 height 59
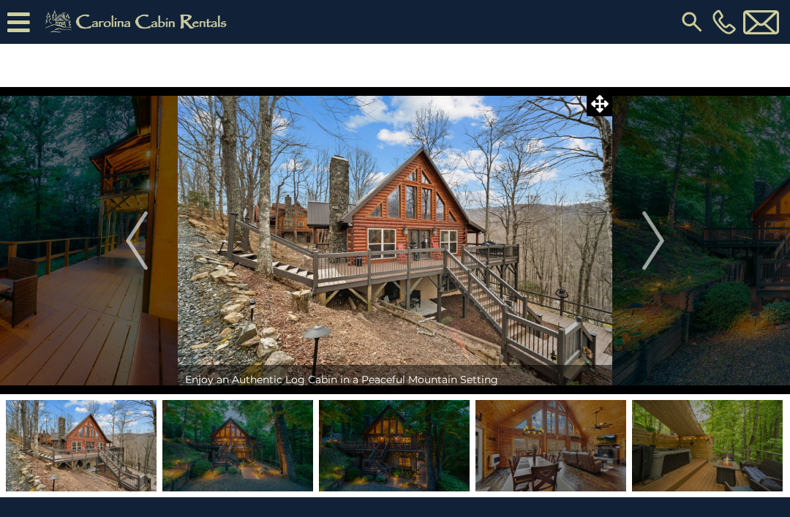
click at [658, 244] on img "Next" at bounding box center [653, 240] width 22 height 59
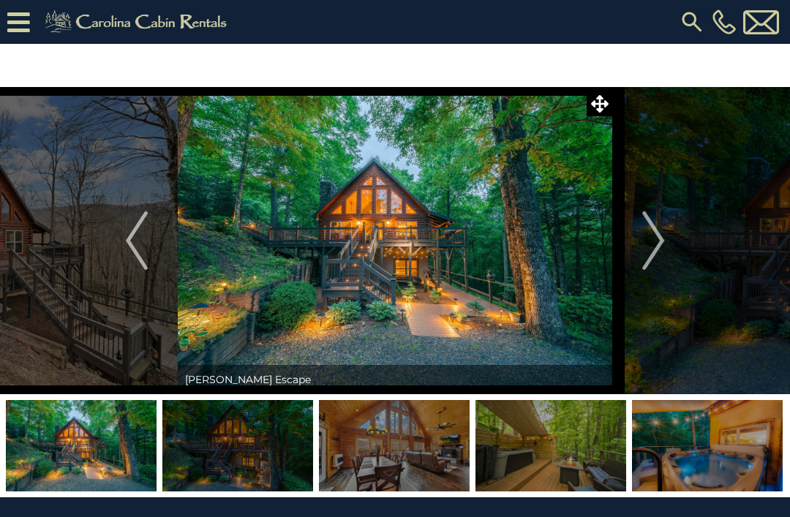
click at [661, 243] on img "Next" at bounding box center [653, 240] width 22 height 59
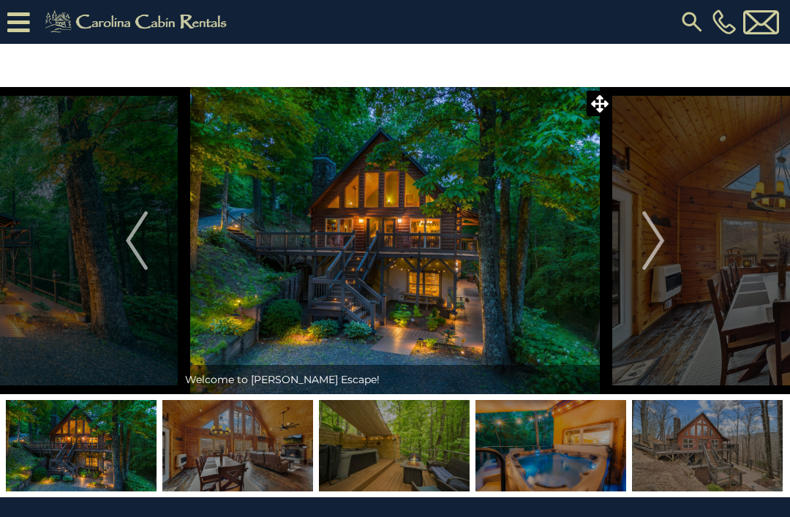
click at [650, 260] on img "Next" at bounding box center [653, 240] width 22 height 59
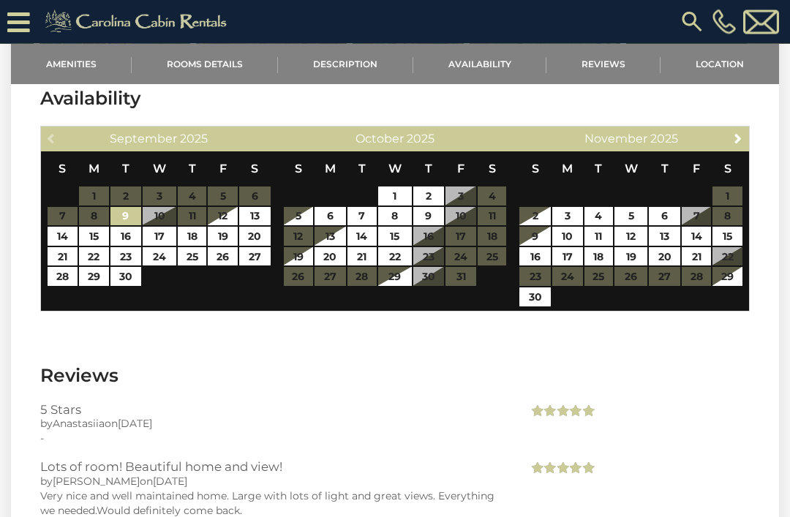
scroll to position [2521, 0]
click at [542, 302] on link "30" at bounding box center [534, 296] width 31 height 19
type input "**********"
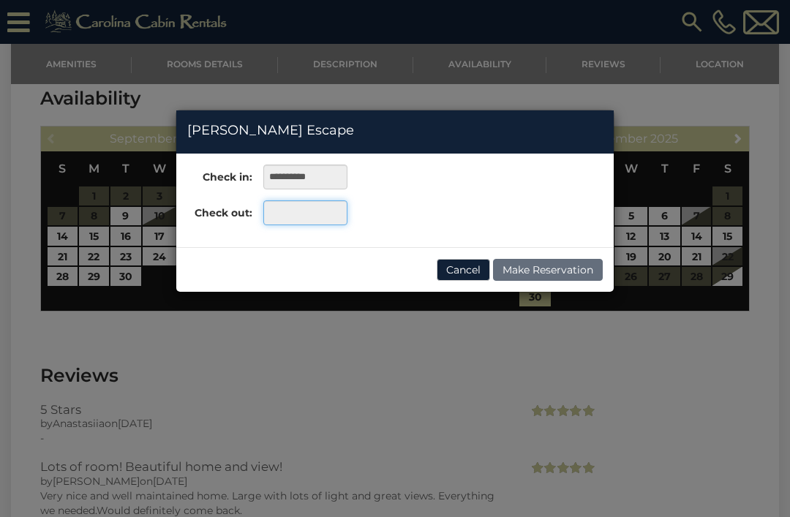
click at [296, 211] on input "text" at bounding box center [305, 212] width 84 height 25
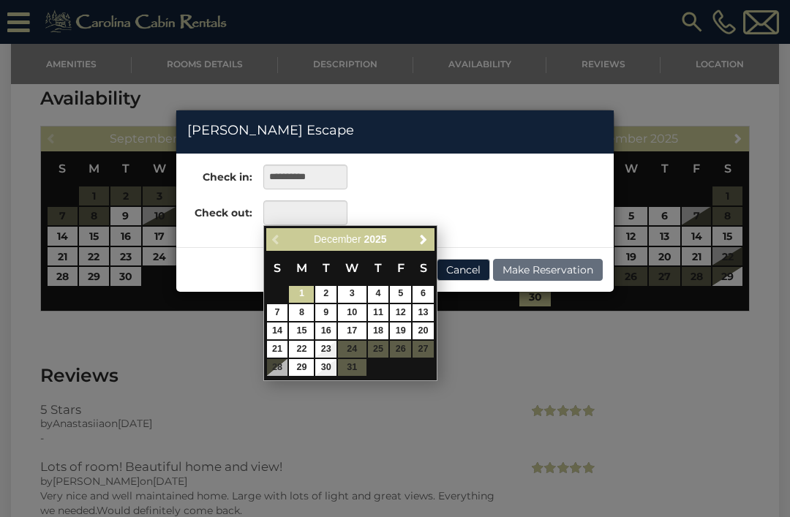
click at [359, 296] on link "3" at bounding box center [352, 294] width 28 height 17
type input "**********"
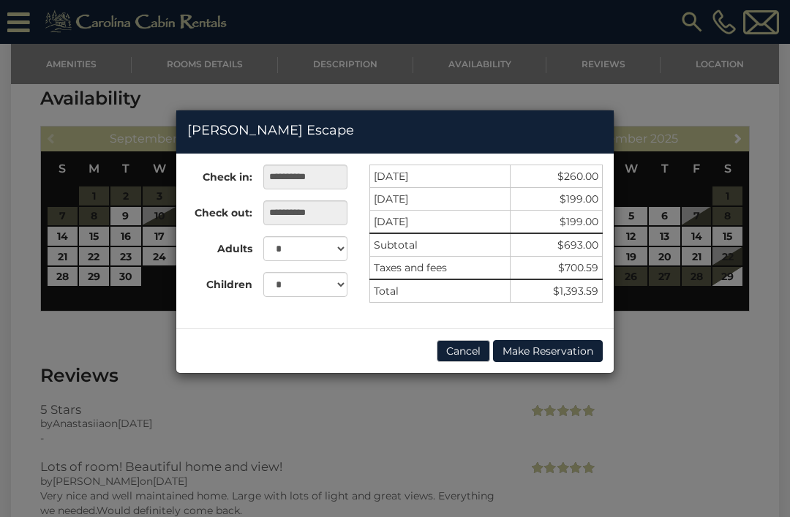
click at [465, 353] on button "Cancel" at bounding box center [463, 351] width 53 height 22
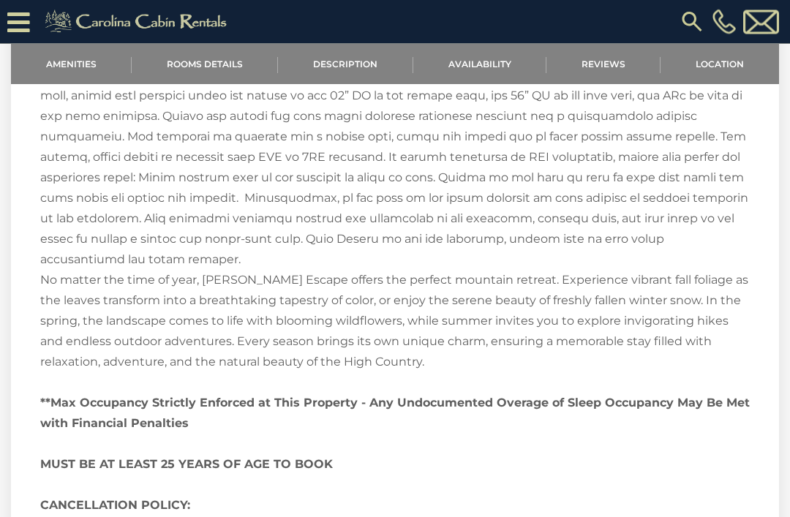
scroll to position [1941, 0]
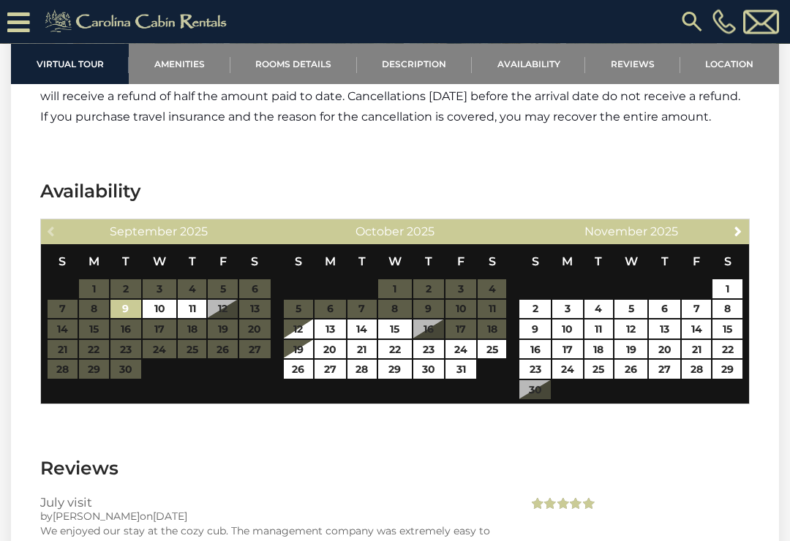
scroll to position [2616, 0]
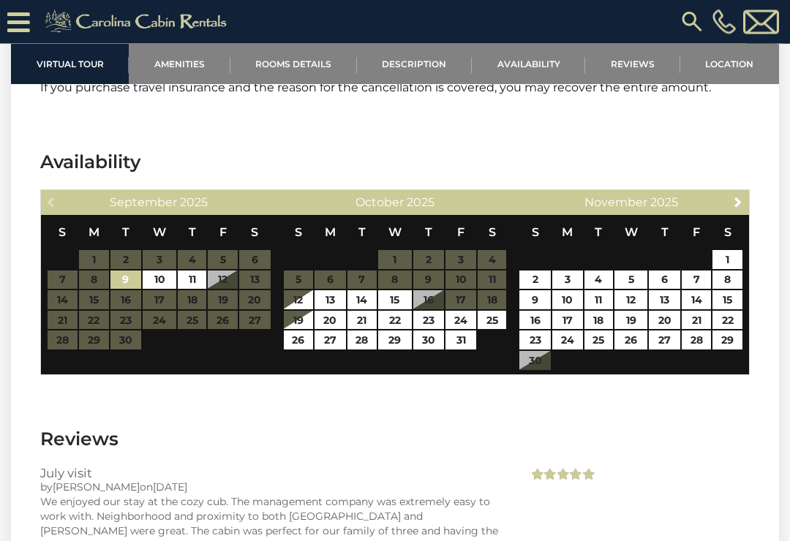
click at [541, 350] on table "S M T W T F S 1 2 3 4 5 6 7 8 9 10 11 12 13 14 15 16 17 18 19 20 21 22 23 24 25…" at bounding box center [631, 294] width 225 height 156
click at [540, 341] on table "S M T W T F S 1 2 3 4 5 6 7 8 9 10 11 12 13 14 15 16 17 18 19 20 21 22 23 24 25…" at bounding box center [631, 293] width 225 height 156
click at [742, 196] on span "Next" at bounding box center [738, 202] width 12 height 12
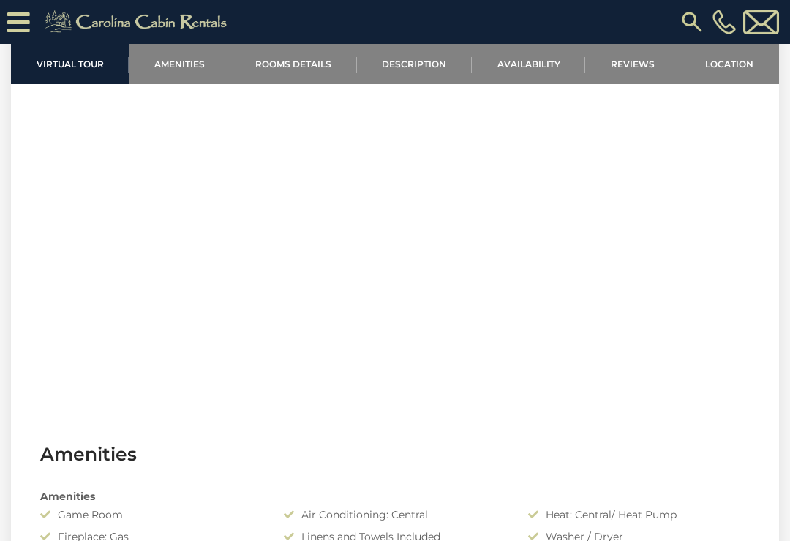
scroll to position [606, 0]
